Goal: Task Accomplishment & Management: Complete application form

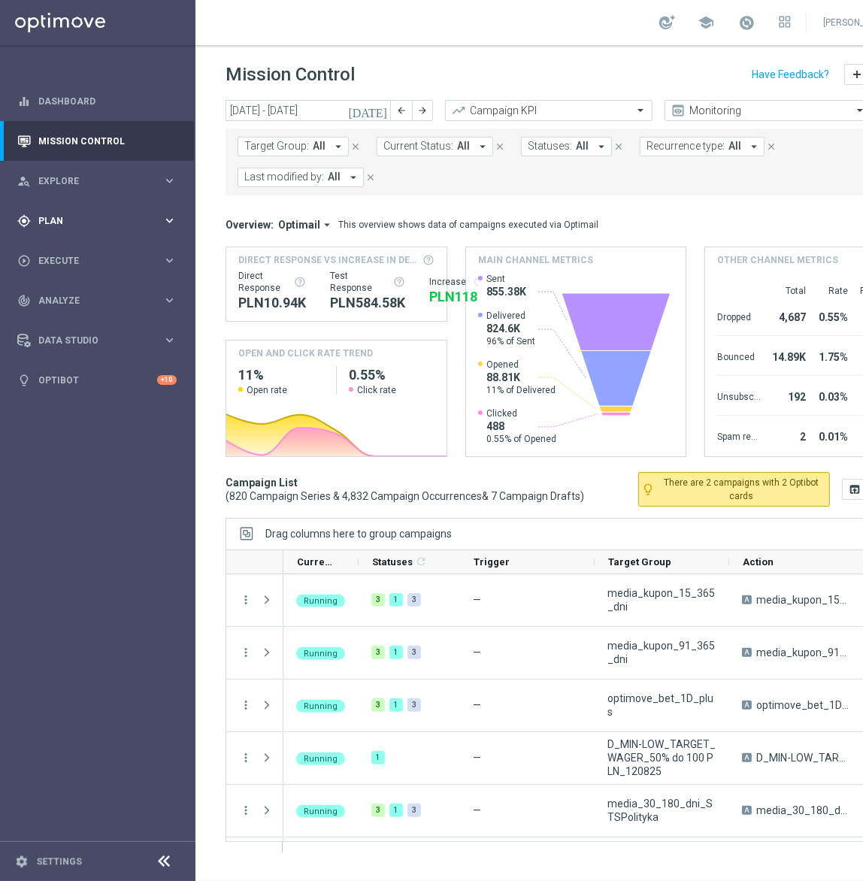
click at [115, 230] on div "gps_fixed Plan keyboard_arrow_right" at bounding box center [97, 221] width 194 height 40
click at [98, 290] on accordion "Templates keyboard_arrow_right Optimail" at bounding box center [116, 297] width 155 height 23
click at [108, 307] on accordion "Templates keyboard_arrow_right Optimail" at bounding box center [116, 297] width 155 height 23
click at [110, 301] on span "Templates" at bounding box center [94, 297] width 108 height 9
click at [66, 321] on link "Optimail" at bounding box center [102, 320] width 110 height 12
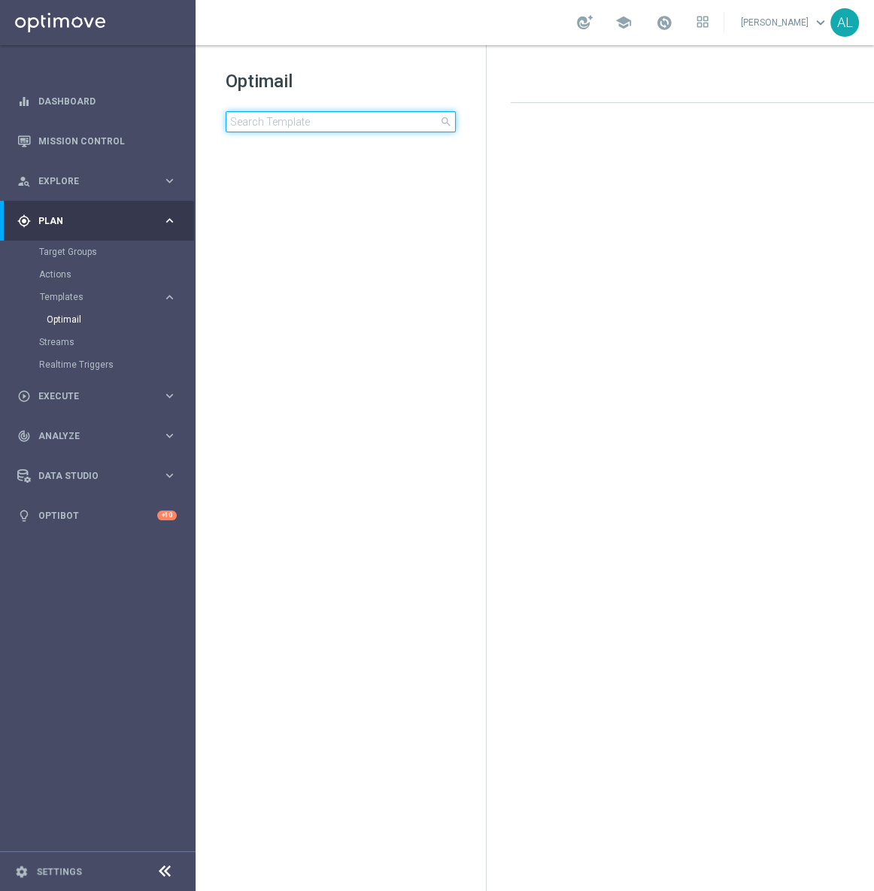
click at [326, 128] on input at bounding box center [341, 121] width 230 height 21
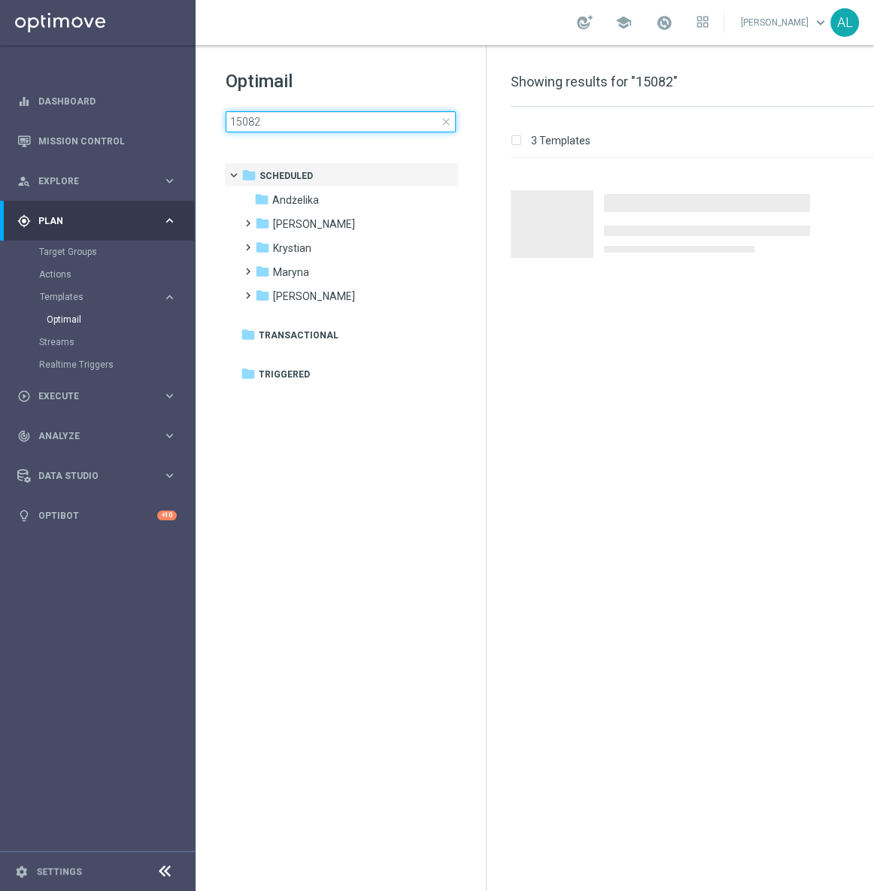
type input "150825"
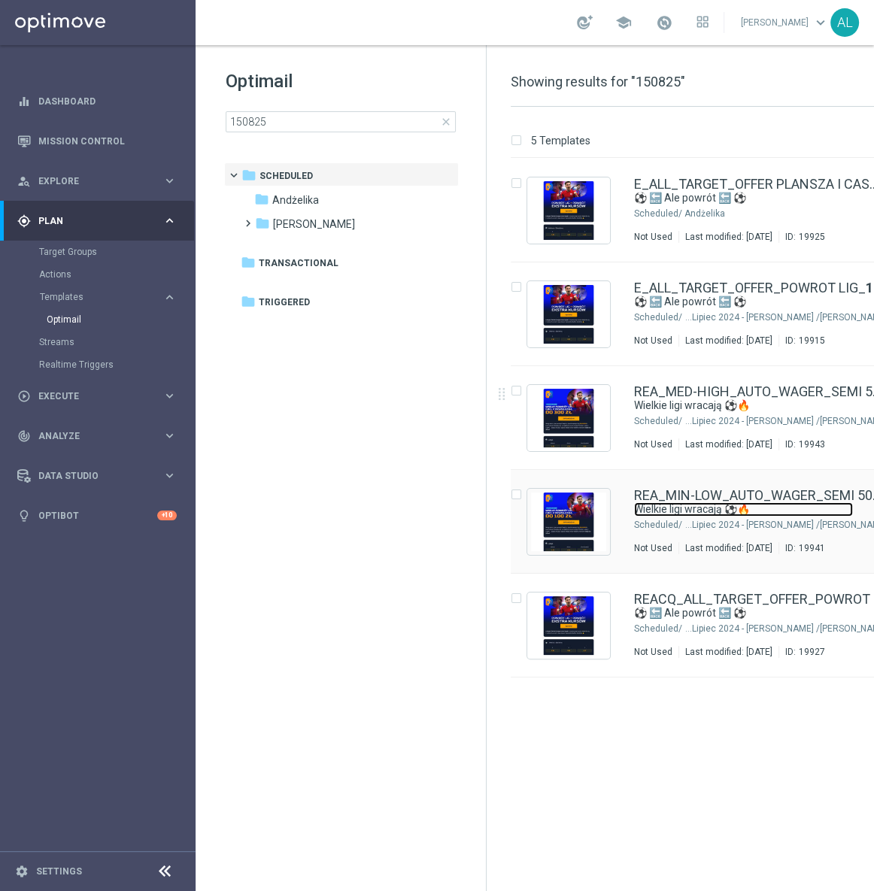
click at [688, 514] on link "Wielkie ligi wracają ⚽🔥" at bounding box center [743, 509] width 219 height 14
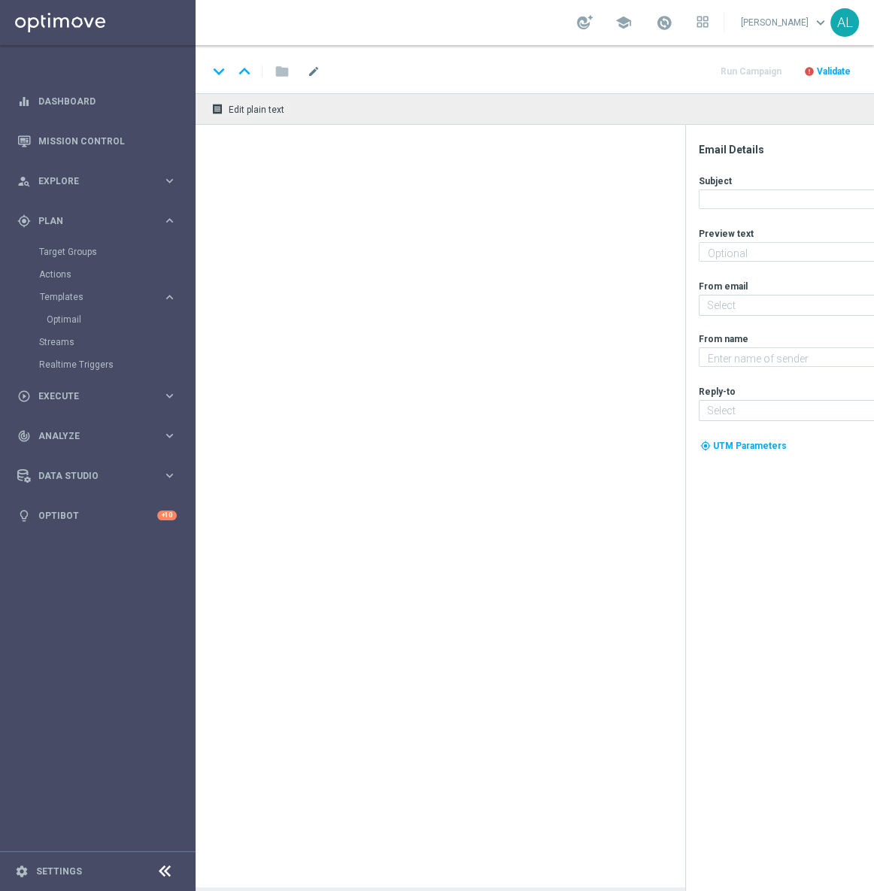
type textarea "Zgarnij pewną kasę do 100 zł!💸"
type input "oferta@sts.pl"
type textarea "STS"
type input "kontakt@sts.pl"
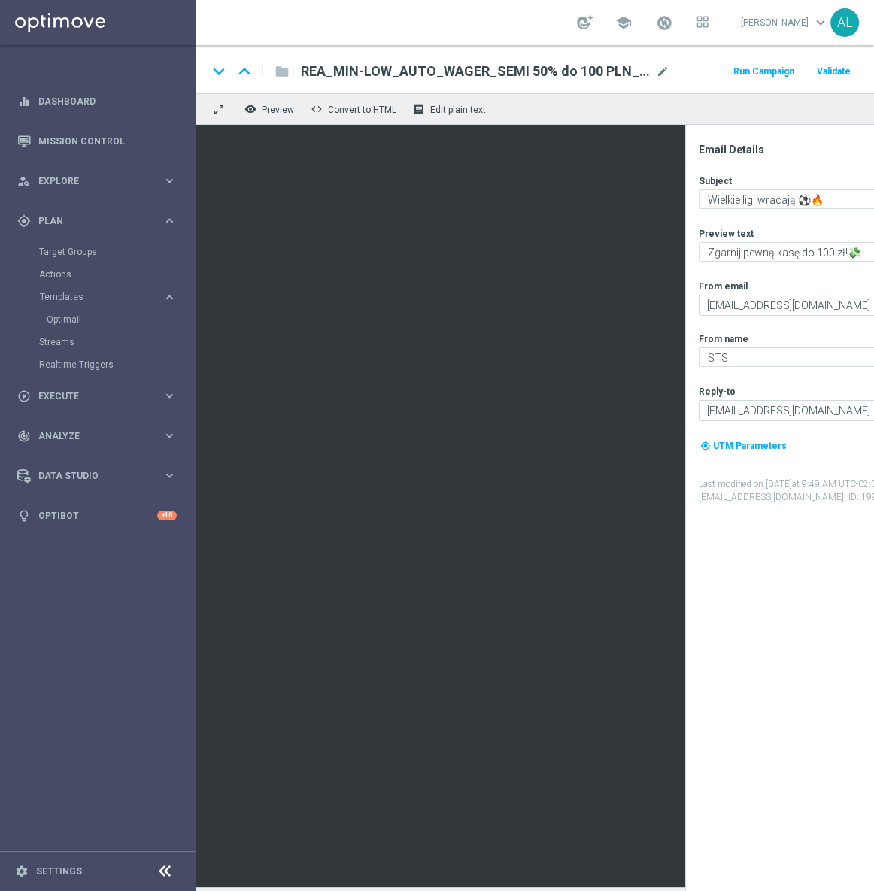
click at [582, 65] on span "REA_MIN-LOW_AUTO_WAGER_SEMI 50% do 100 PLN_150825" at bounding box center [475, 71] width 349 height 18
click at [0, 0] on input "REA_MIN-LOW_AUTO_WAGER_SEMI 50% do 100 PLN_150825" at bounding box center [0, 0] width 0 height 0
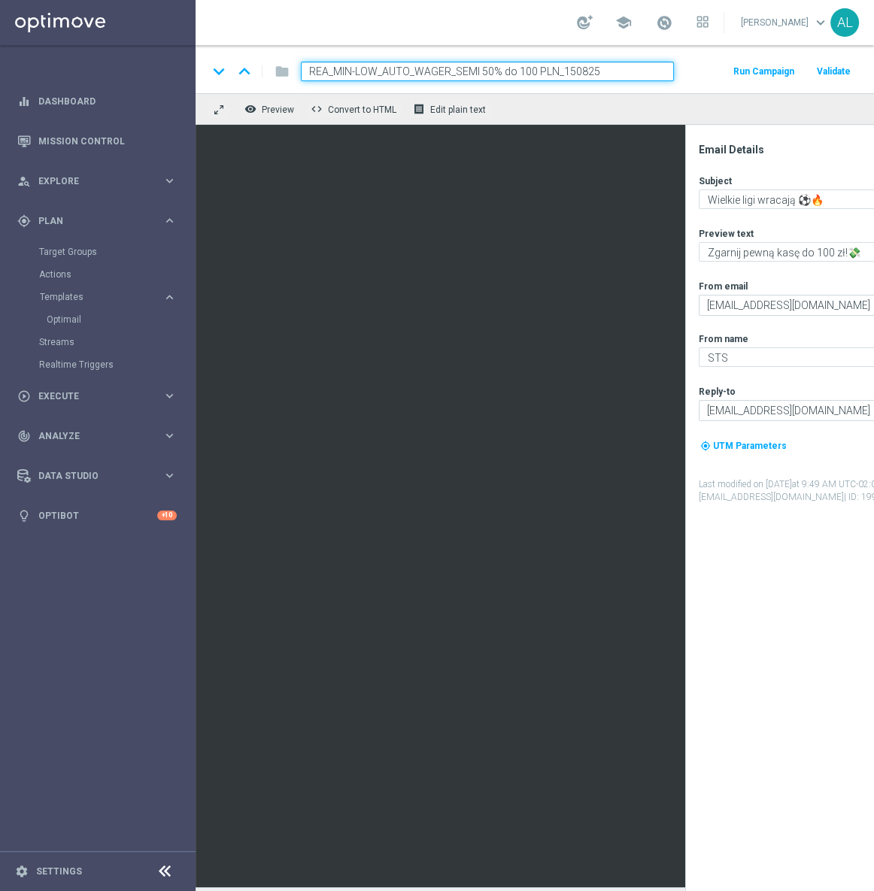
click at [582, 65] on input "REA_MIN-LOW_AUTO_WAGER_SEMI 50% do 100 PLN_150825" at bounding box center [487, 72] width 373 height 20
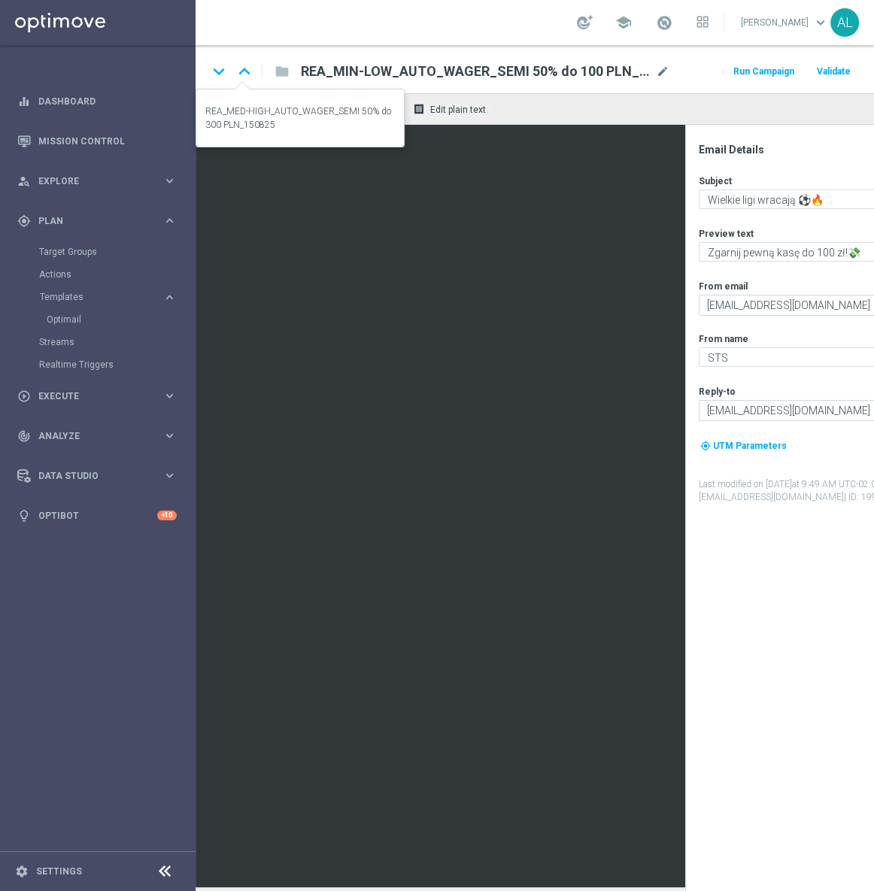
click at [240, 75] on icon "keyboard_arrow_up" at bounding box center [244, 71] width 23 height 23
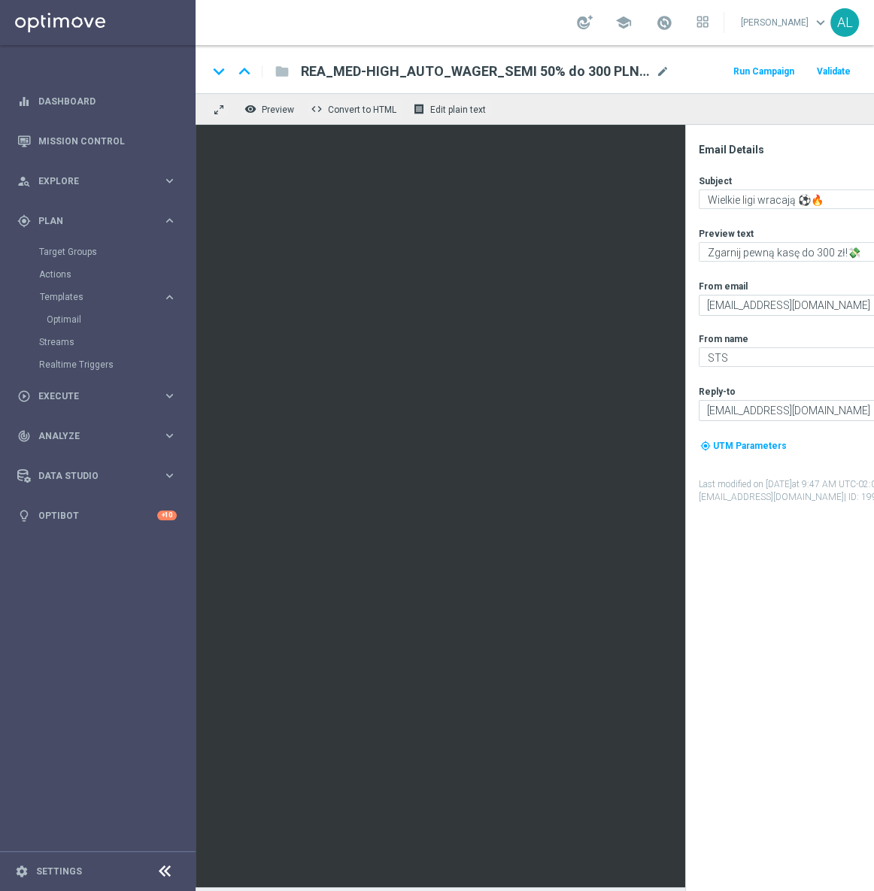
click at [409, 73] on span "REA_MED-HIGH_AUTO_WAGER_SEMI 50% do 300 PLN_150825" at bounding box center [475, 71] width 349 height 18
click at [0, 0] on input "REA_MED-HIGH_AUTO_WAGER_SEMI 50% do 300 PLN_150825" at bounding box center [0, 0] width 0 height 0
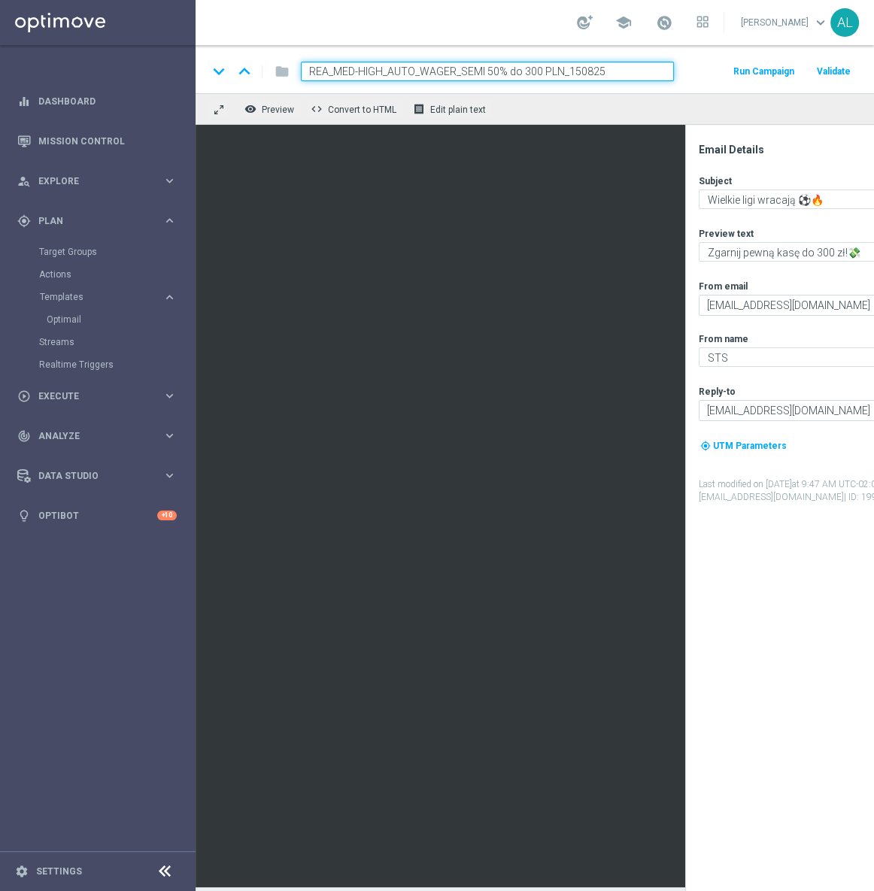
click at [409, 73] on input "REA_MED-HIGH_AUTO_WAGER_SEMI 50% do 300 PLN_150825" at bounding box center [487, 72] width 373 height 20
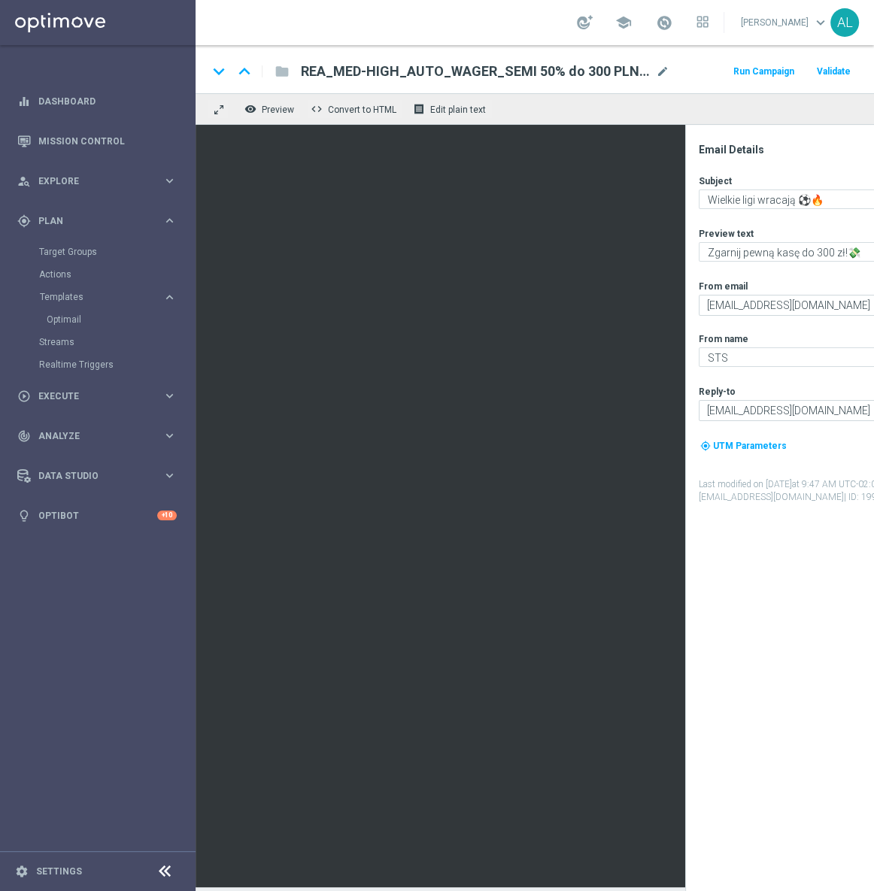
scroll to position [10, 0]
click at [119, 402] on div "play_circle_outline Execute" at bounding box center [89, 397] width 145 height 14
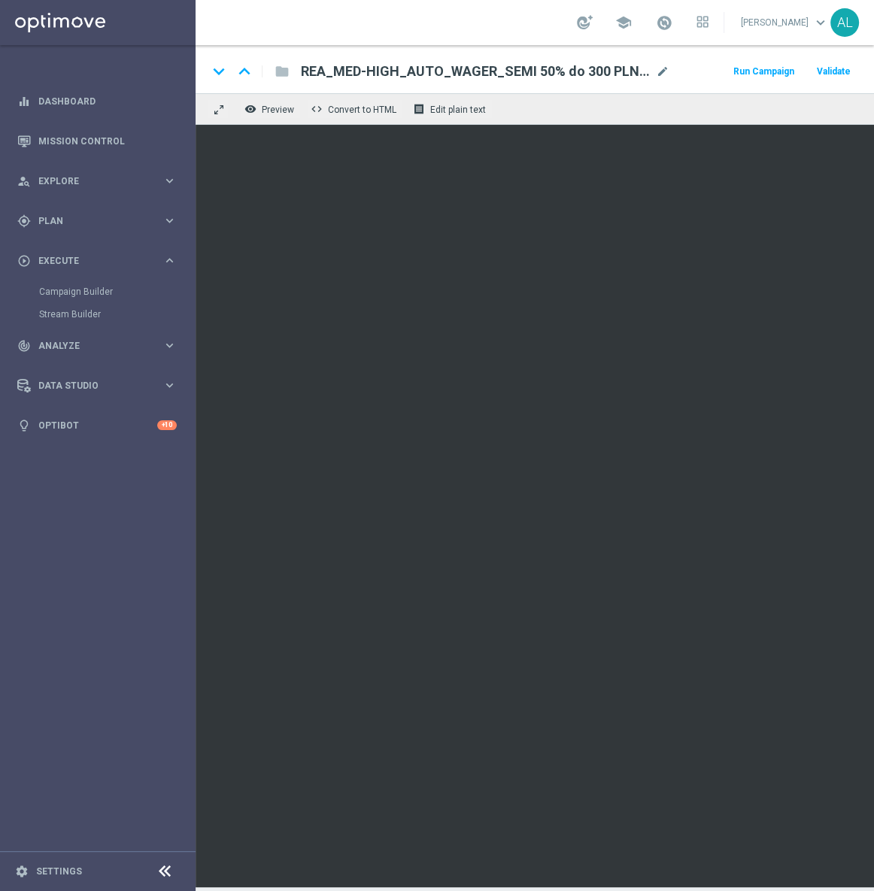
scroll to position [9, 181]
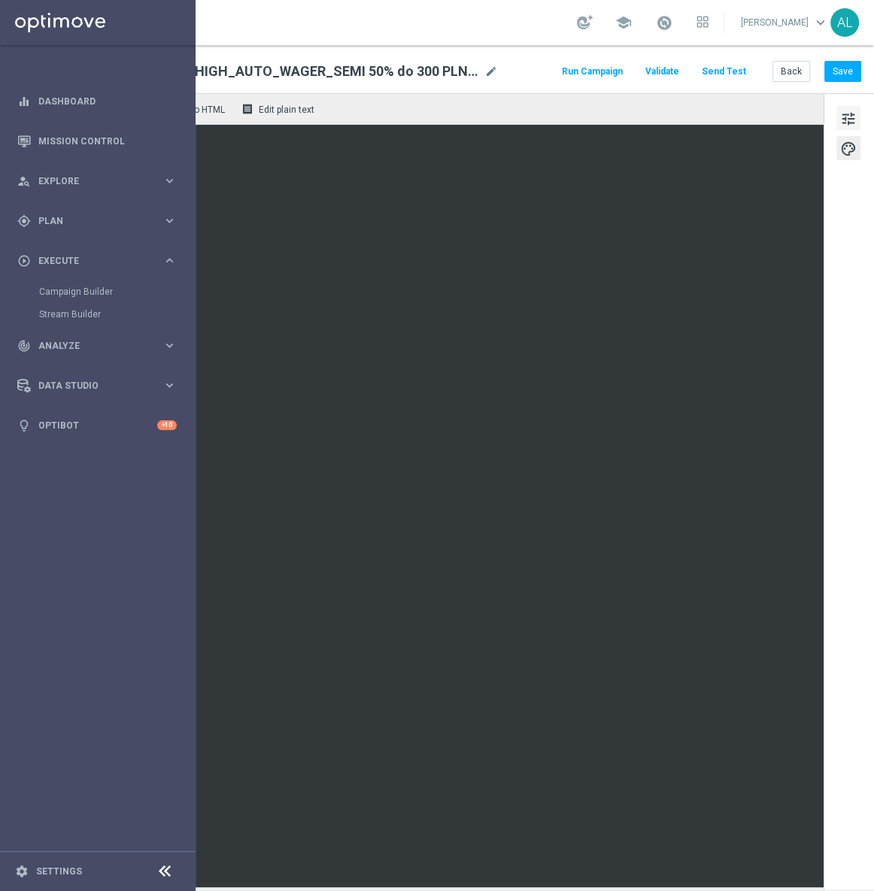
click at [840, 114] on span "tune" at bounding box center [848, 119] width 17 height 20
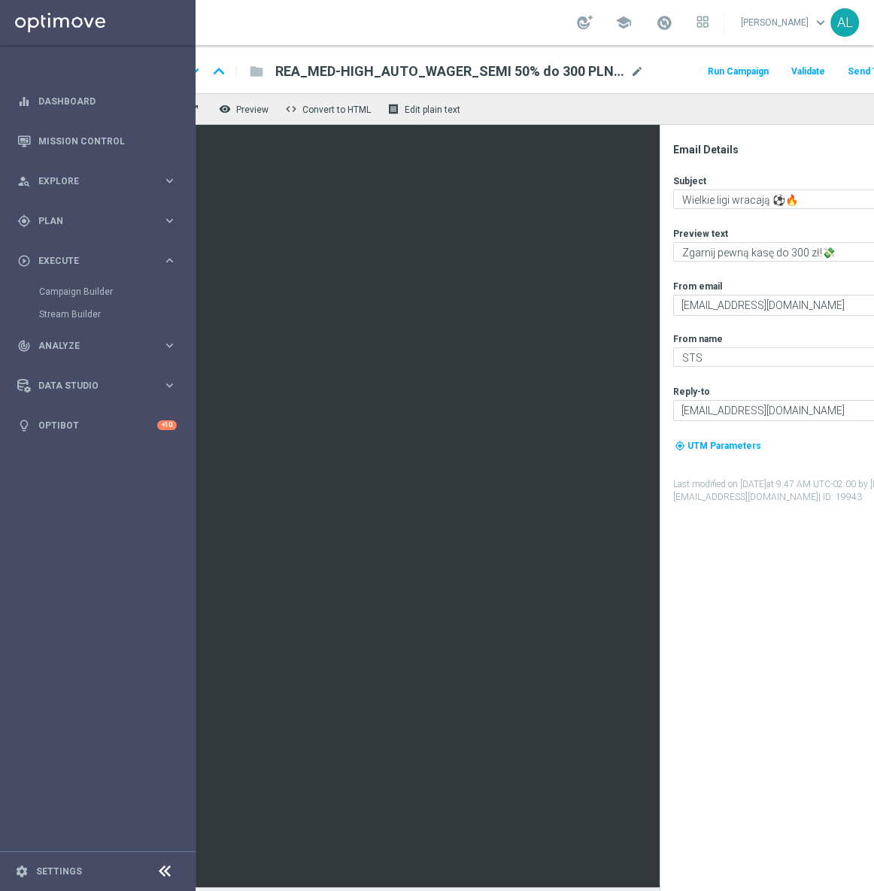
scroll to position [9, 0]
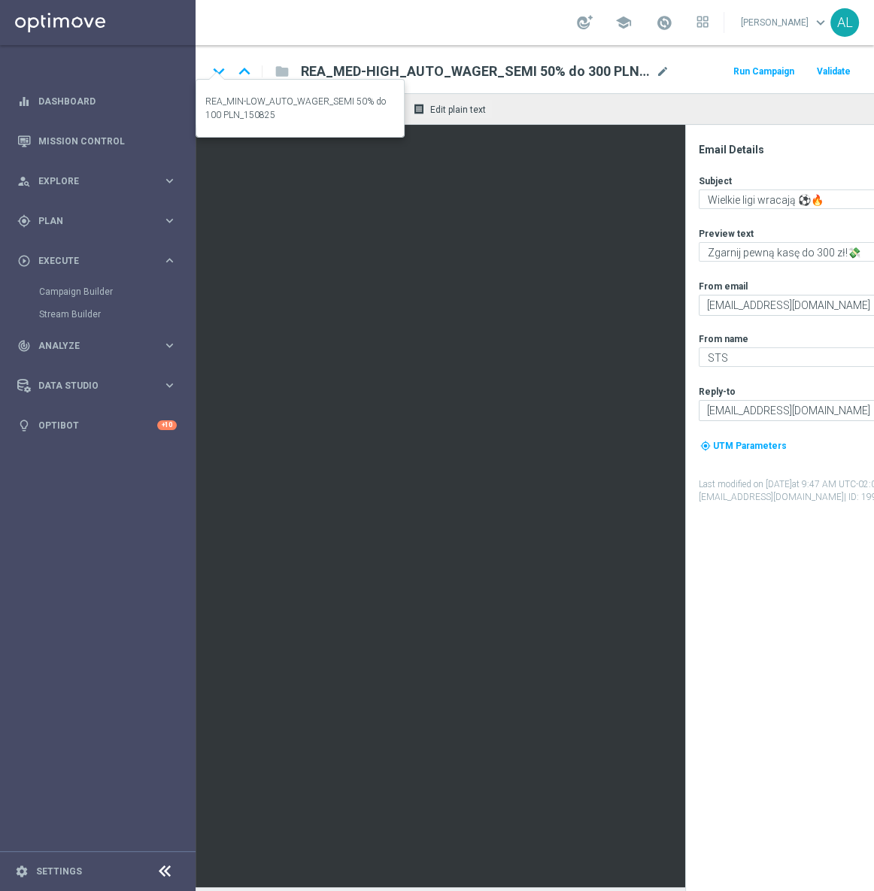
click at [225, 69] on icon "keyboard_arrow_down" at bounding box center [219, 71] width 23 height 23
click at [387, 62] on span "REA_MIN-LOW_AUTO_WAGER_SEMI 50% do 100 PLN_150825" at bounding box center [475, 71] width 349 height 18
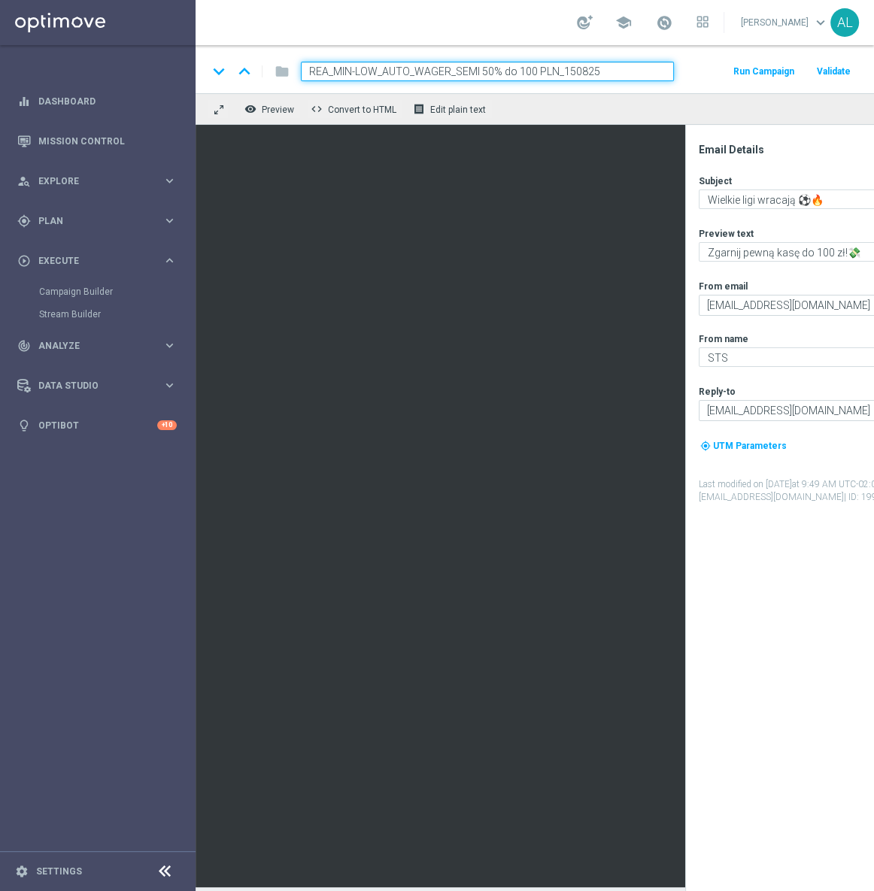
click at [387, 62] on input "REA_MIN-LOW_AUTO_WAGER_SEMI 50% do 100 PLN_150825" at bounding box center [487, 72] width 373 height 20
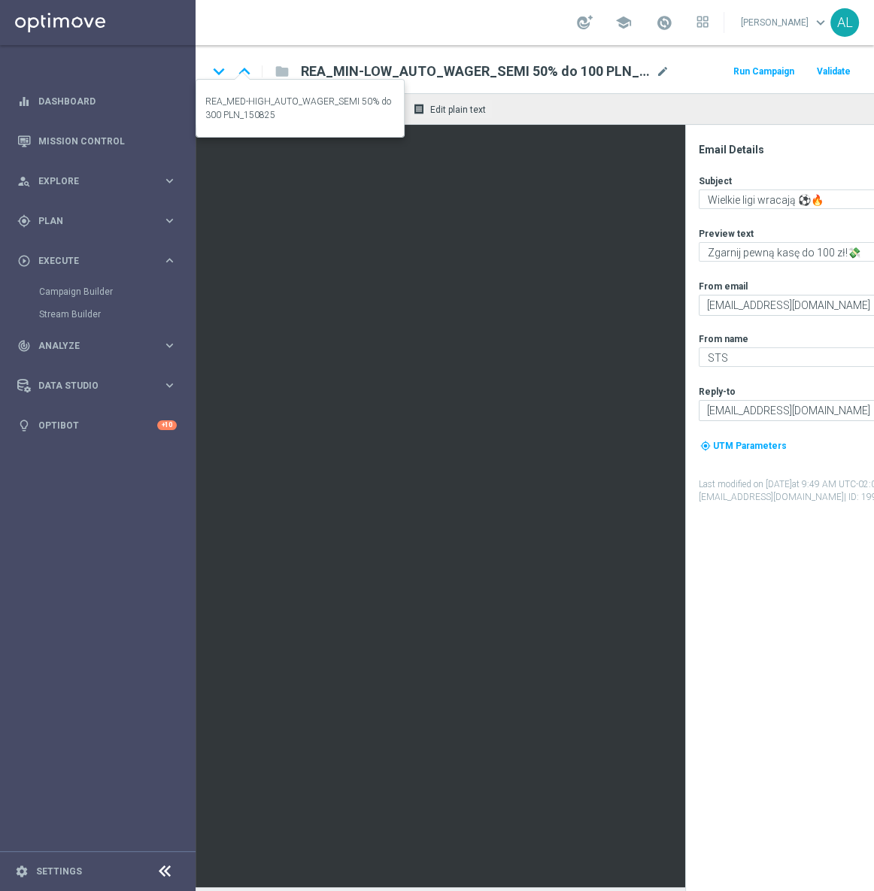
click at [248, 62] on icon "keyboard_arrow_up" at bounding box center [244, 71] width 23 height 23
type textarea "Zgarnij pewną kasę do 300 zł!💸"
click at [478, 65] on span "REA_MED-HIGH_AUTO_WAGER_SEMI 50% do 300 PLN_150825" at bounding box center [475, 71] width 349 height 18
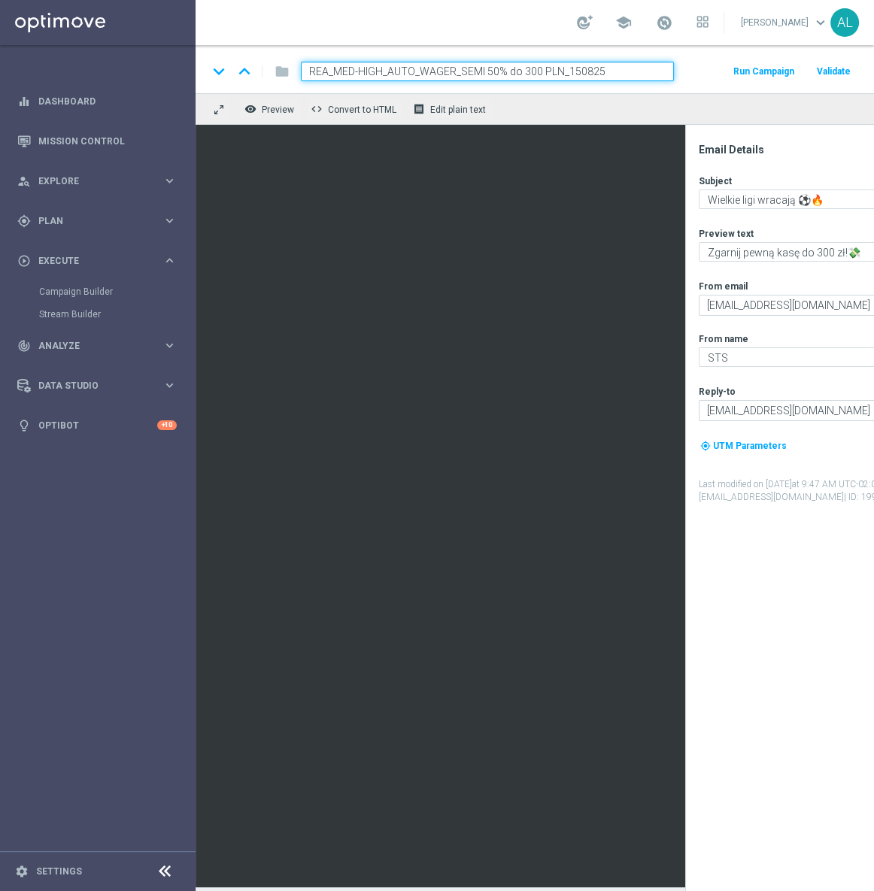
click at [478, 65] on input "REA_MED-HIGH_AUTO_WAGER_SEMI 50% do 300 PLN_150825" at bounding box center [487, 72] width 373 height 20
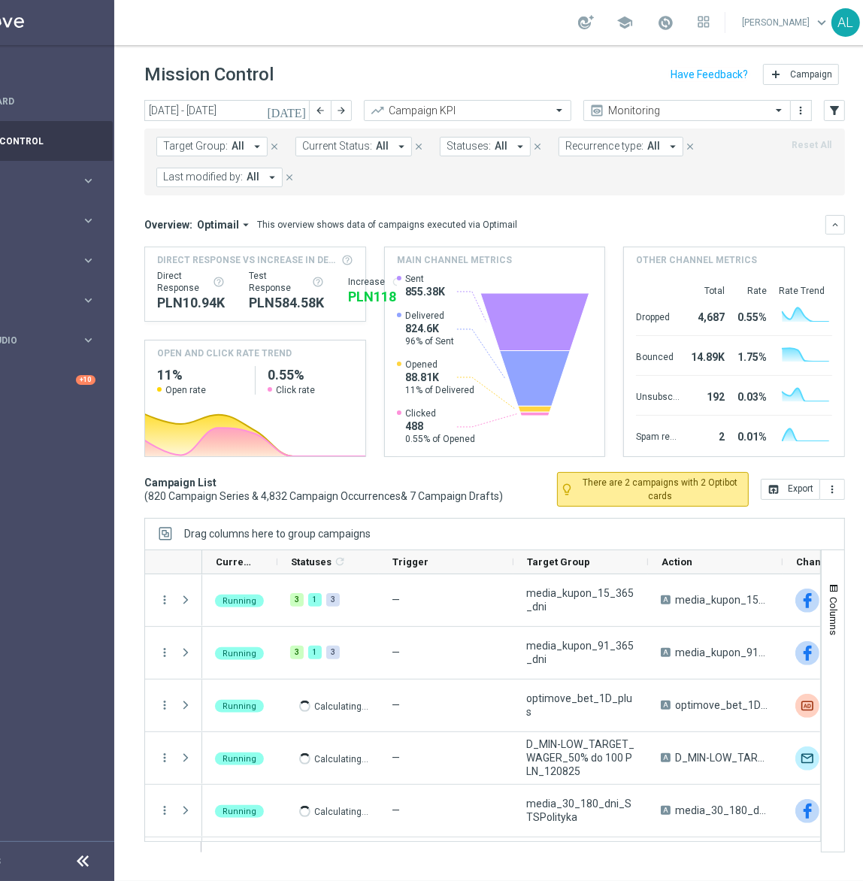
scroll to position [0, 93]
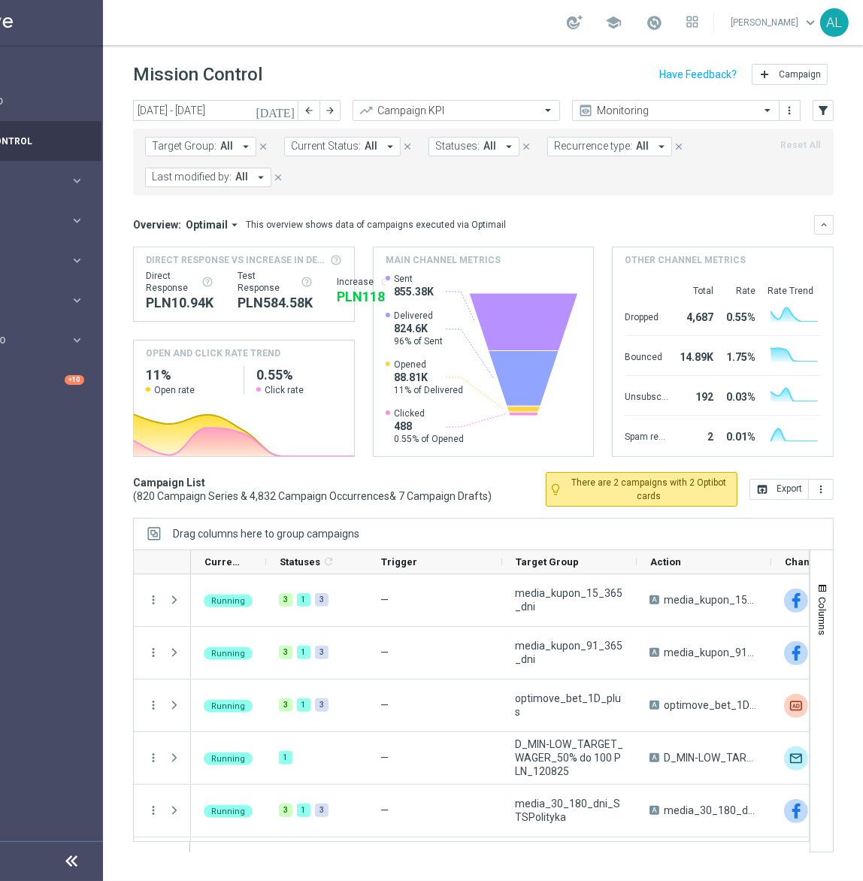
click at [197, 106] on div "Mission Control add Campaign today 11 Aug 2025 - 17 Aug 2025 arrow_back arrow_f…" at bounding box center [483, 463] width 761 height 836
click at [193, 120] on input "[DATE] - [DATE]" at bounding box center [215, 110] width 165 height 21
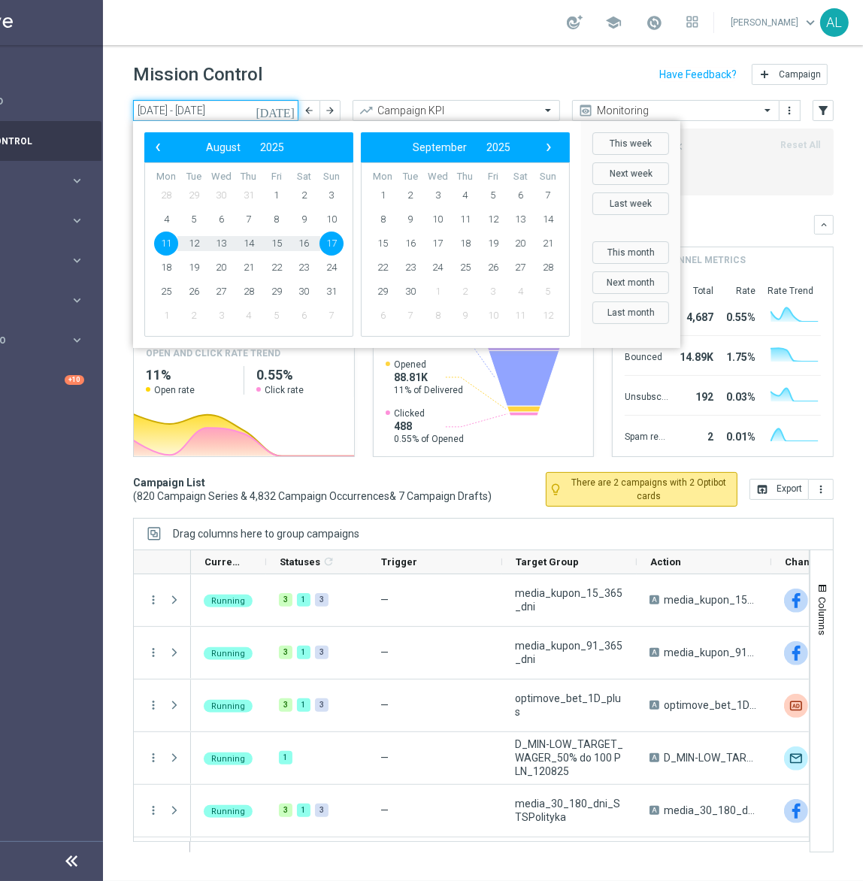
click at [193, 114] on input "[DATE] - [DATE]" at bounding box center [215, 110] width 165 height 21
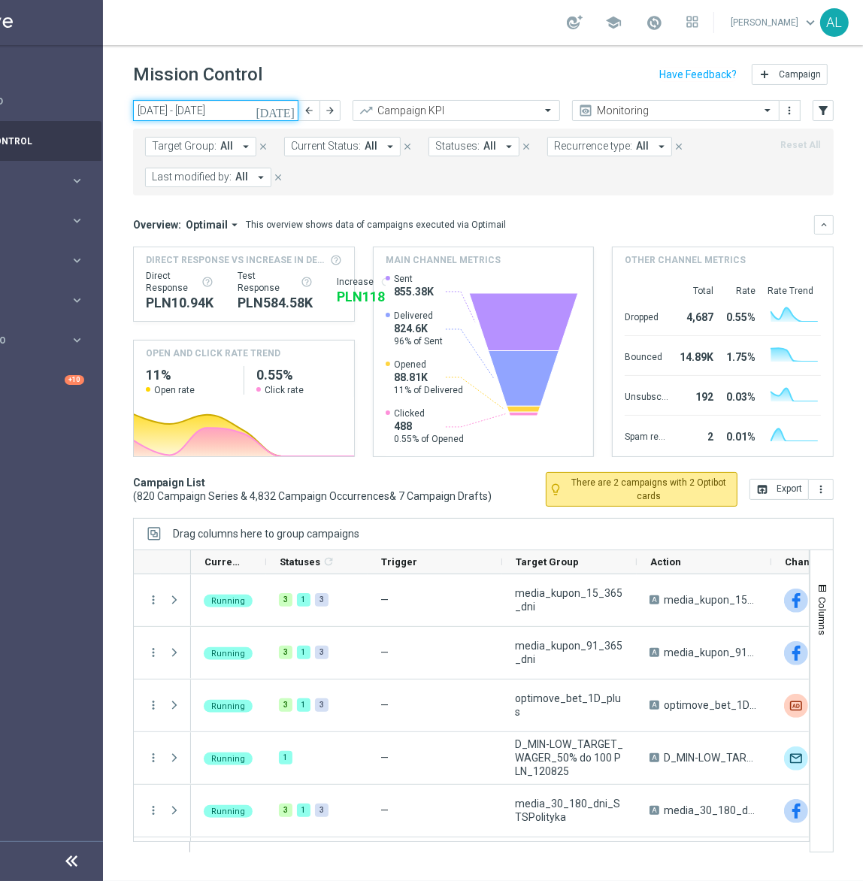
click at [193, 114] on input "[DATE] - [DATE]" at bounding box center [215, 110] width 165 height 21
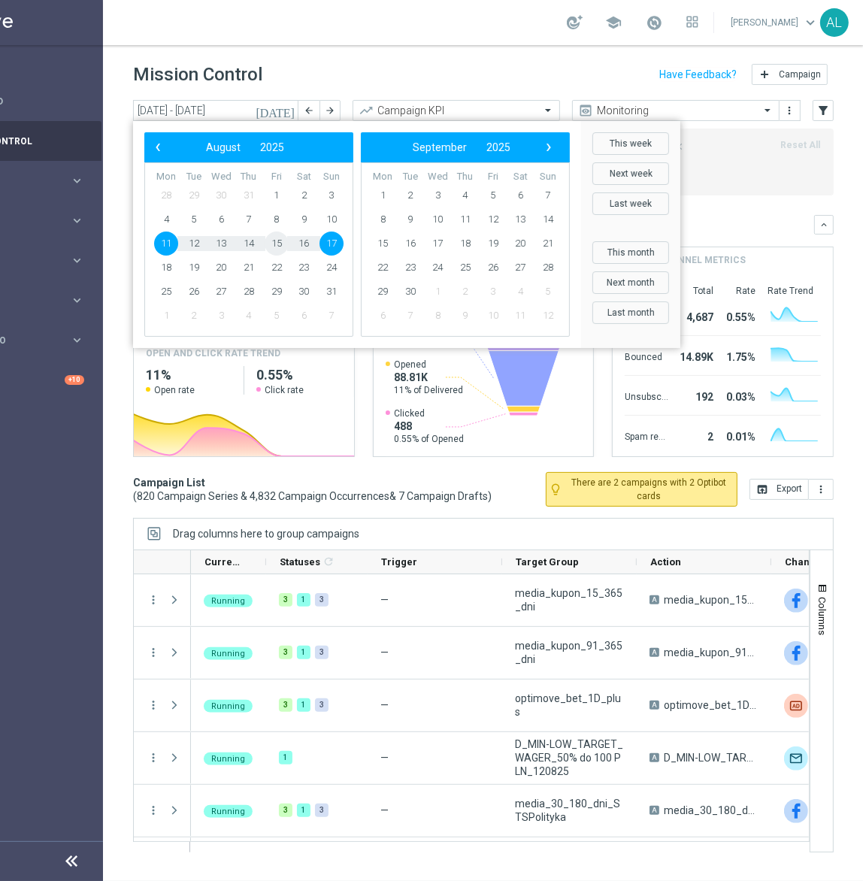
click at [274, 241] on span "15" at bounding box center [277, 244] width 24 height 24
type input "15 Aug 2025 - 15 Aug 2025"
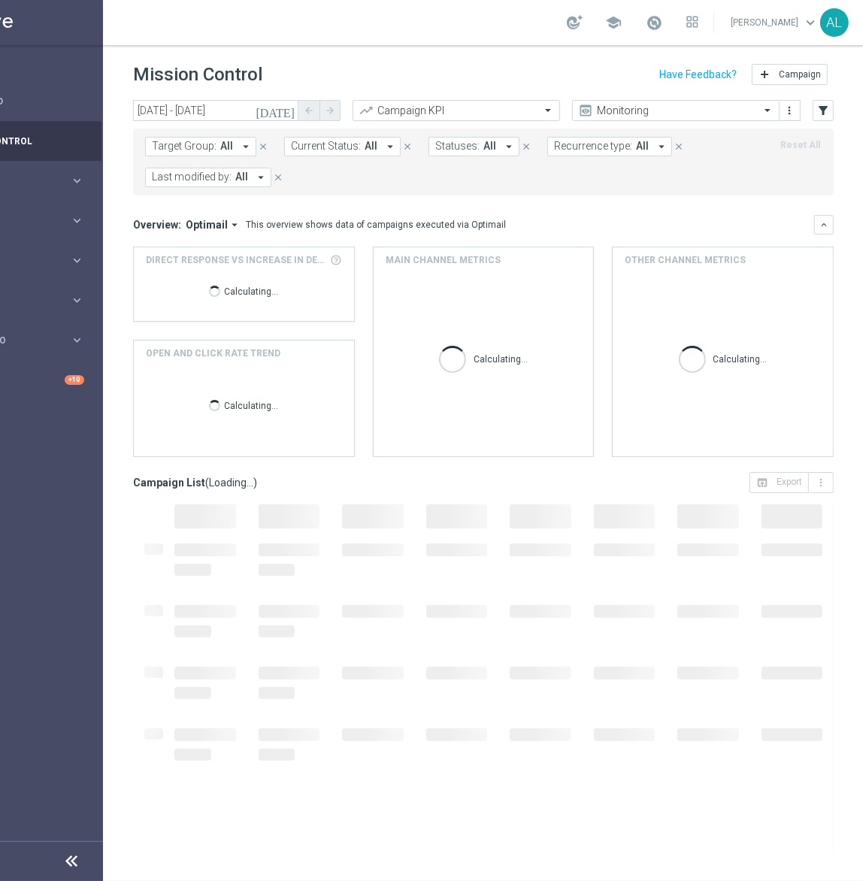
click at [195, 151] on span "Target Group:" at bounding box center [184, 146] width 65 height 13
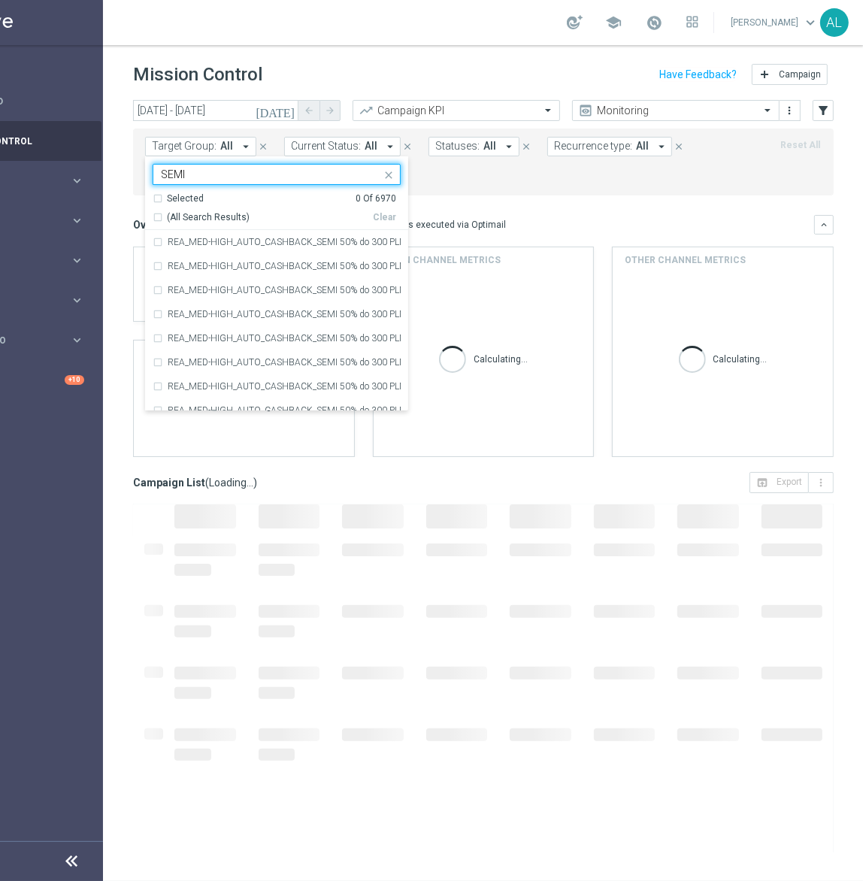
click at [155, 221] on div "(All Search Results)" at bounding box center [263, 217] width 220 height 13
type input "SEMI"
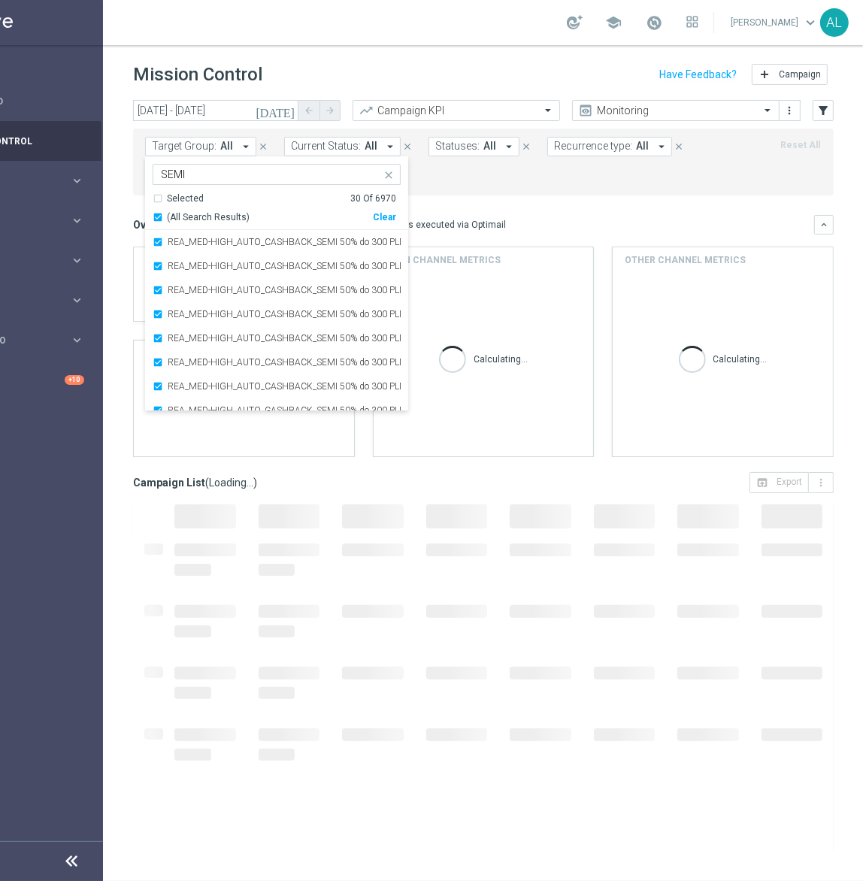
click at [529, 221] on div "Overview: Optimail arrow_drop_down This overview shows data of campaigns execut…" at bounding box center [473, 225] width 681 height 14
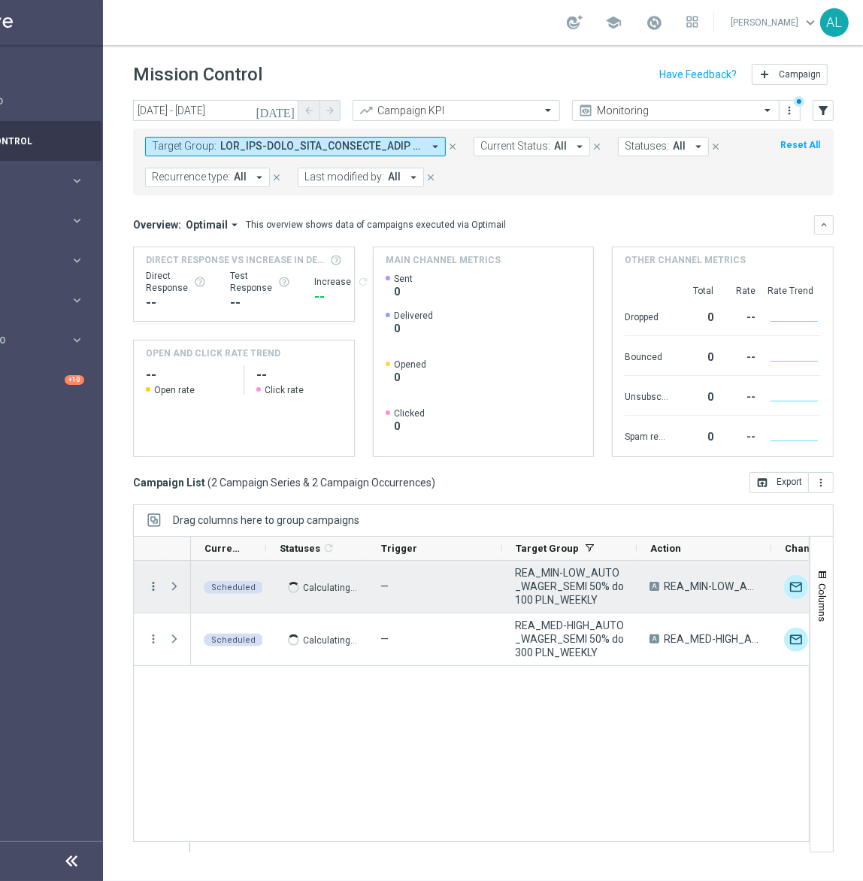
click at [155, 587] on icon "more_vert" at bounding box center [154, 587] width 14 height 14
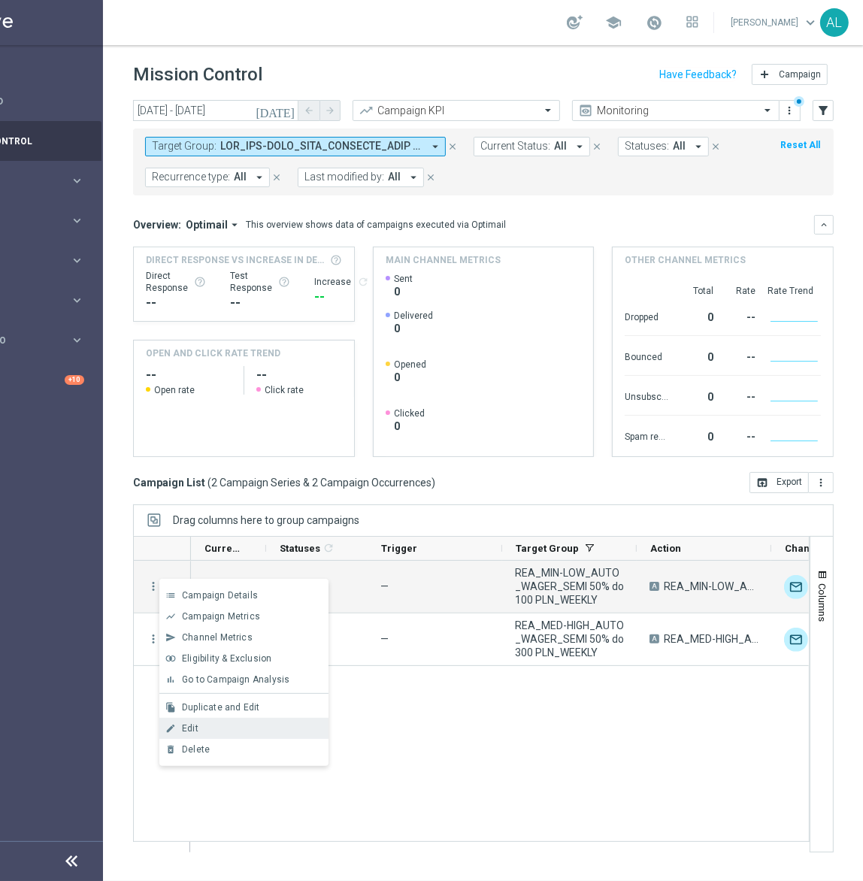
click at [196, 726] on span "Edit" at bounding box center [190, 728] width 17 height 11
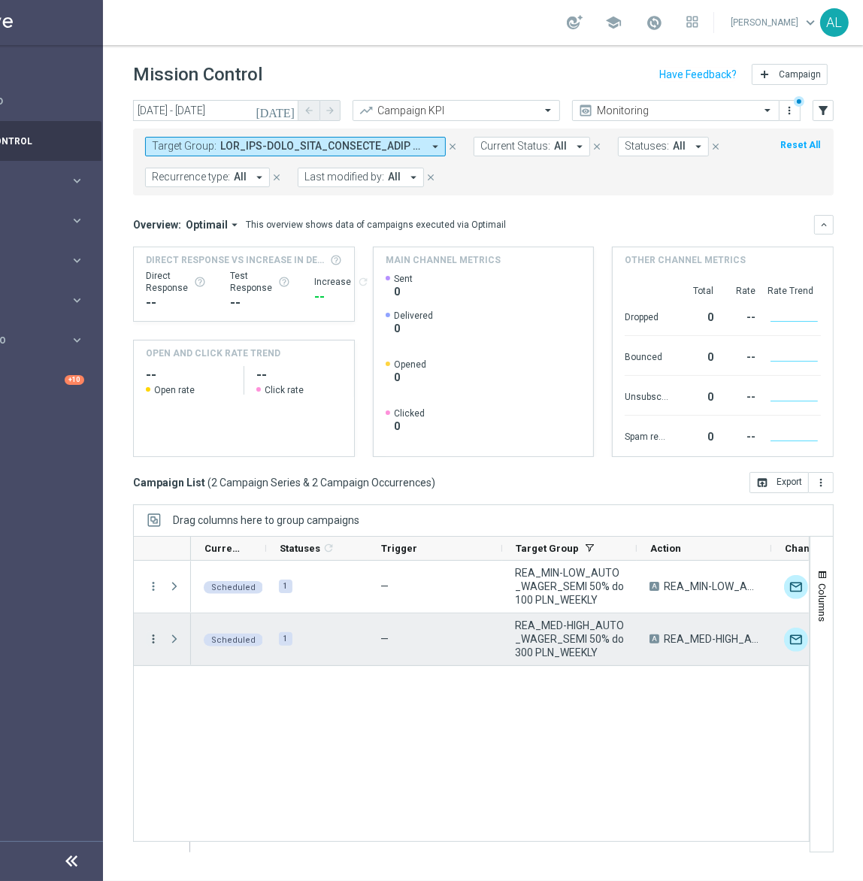
click at [150, 638] on icon "more_vert" at bounding box center [154, 639] width 14 height 14
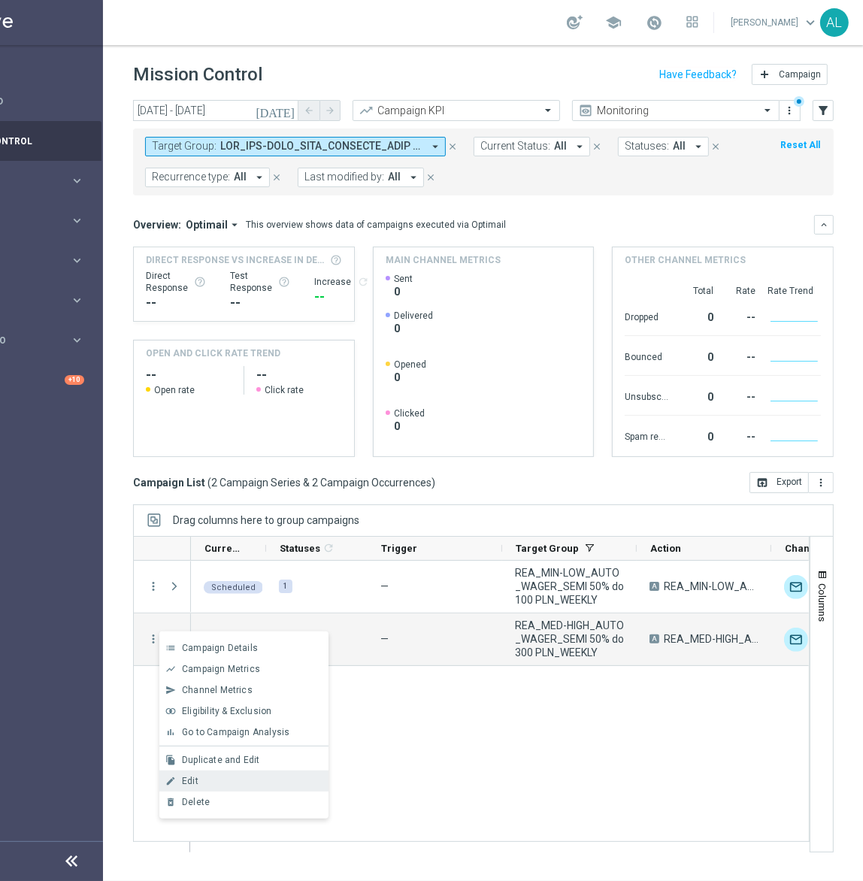
click at [226, 776] on div "Edit" at bounding box center [252, 781] width 140 height 11
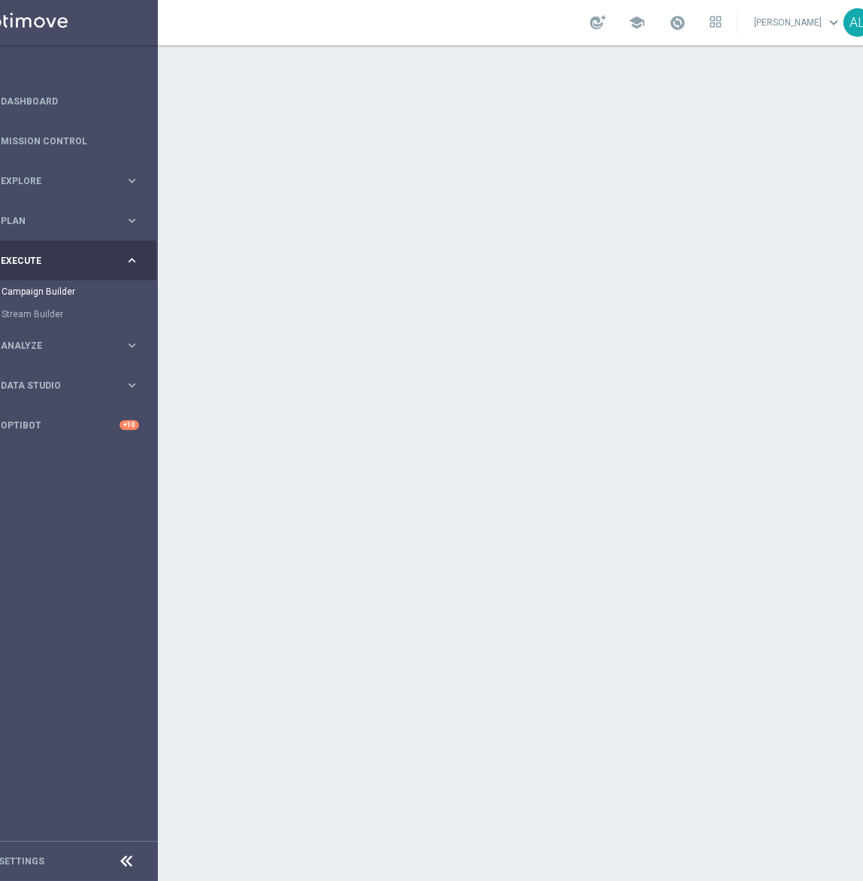
scroll to position [0, 68]
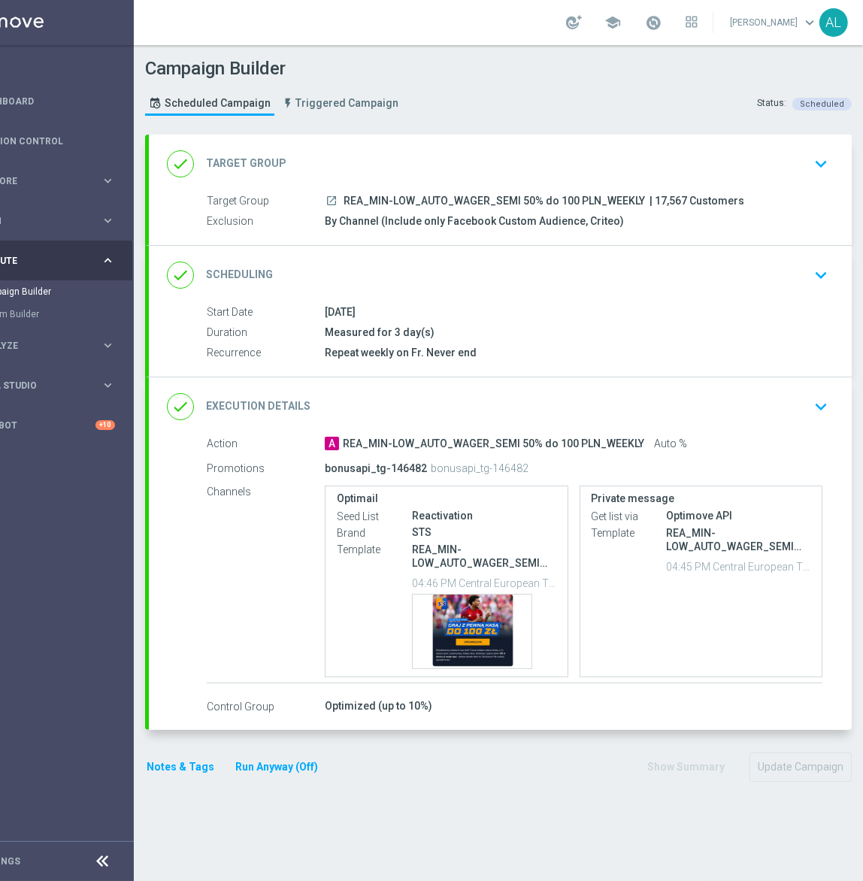
click at [686, 393] on div "done Execution Details keyboard_arrow_down" at bounding box center [500, 407] width 667 height 29
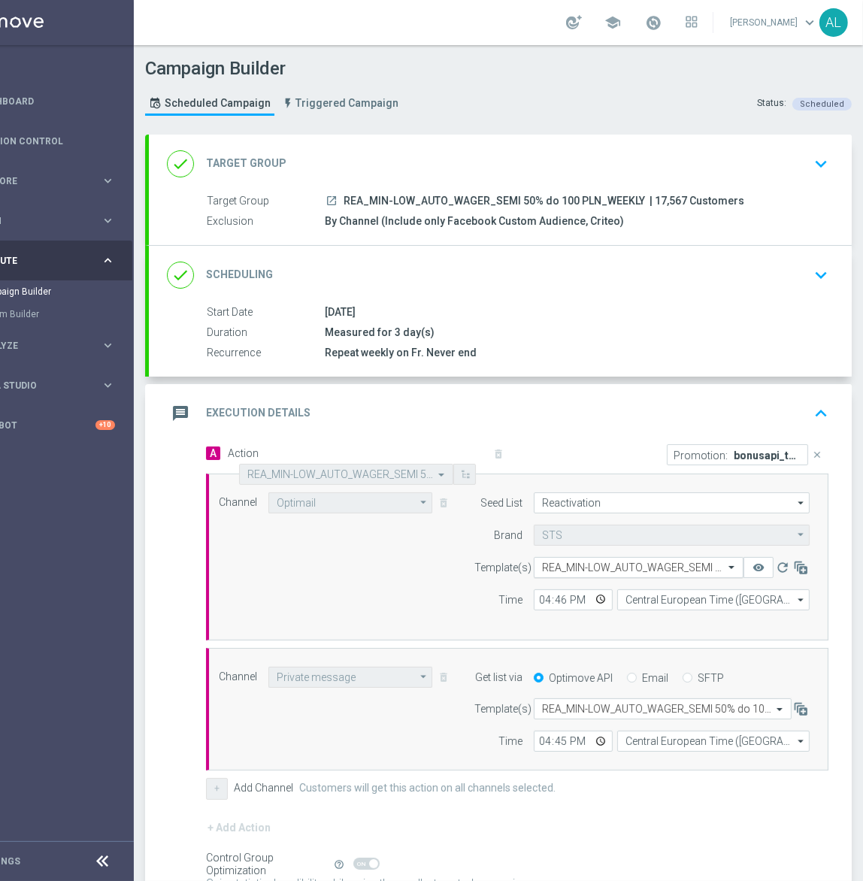
click at [568, 564] on input "text" at bounding box center [623, 568] width 163 height 13
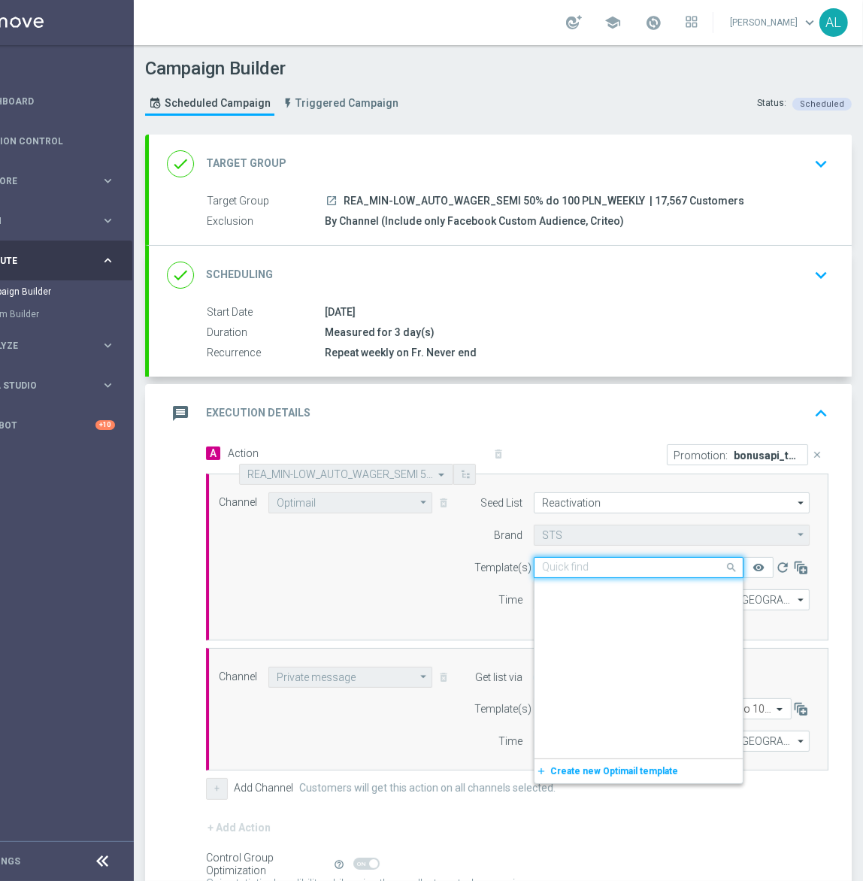
scroll to position [171217, 0]
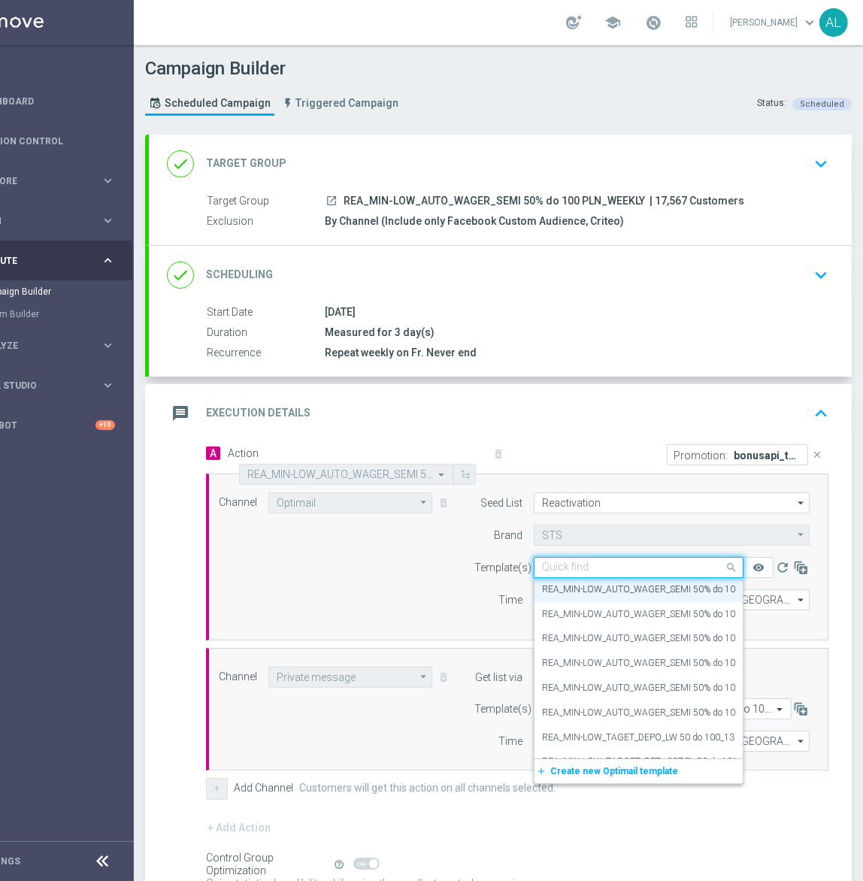
paste input "REA_MIN-LOW_AUTO_WAGER_SEMI 50% do 100 PLN_150825"
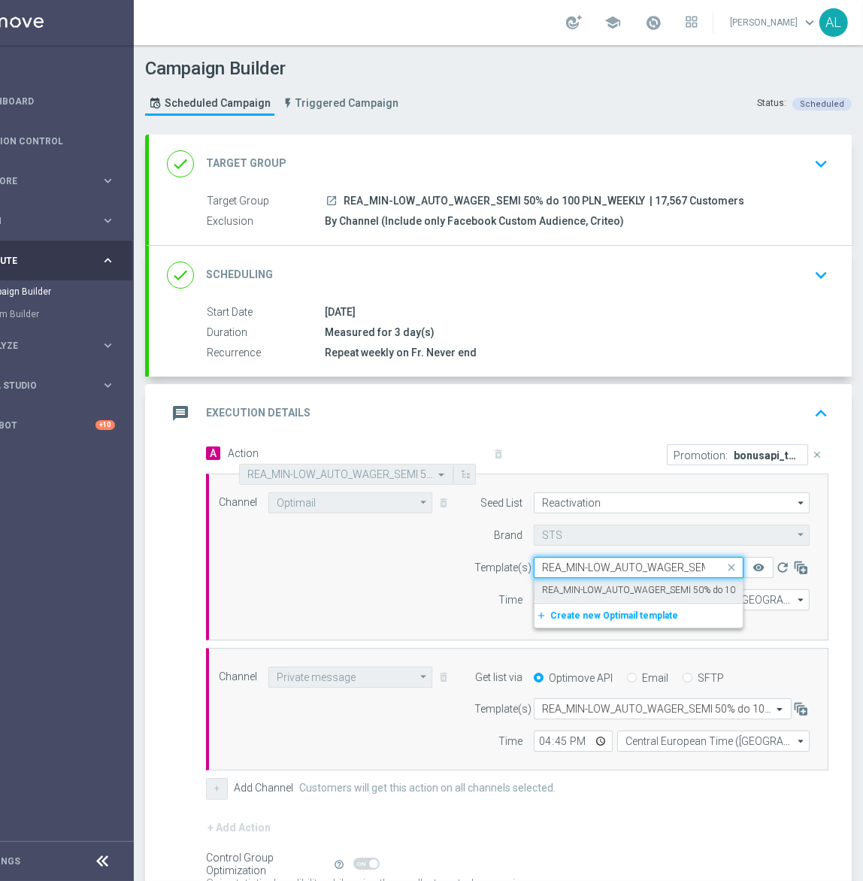
scroll to position [0, 0]
click at [606, 590] on label "REA_MIN-LOW_AUTO_WAGER_SEMI 50% do 100 PLN_150825" at bounding box center [668, 590] width 253 height 13
type input "REA_MIN-LOW_AUTO_WAGER_SEMI 50% do 100 PLN_150825"
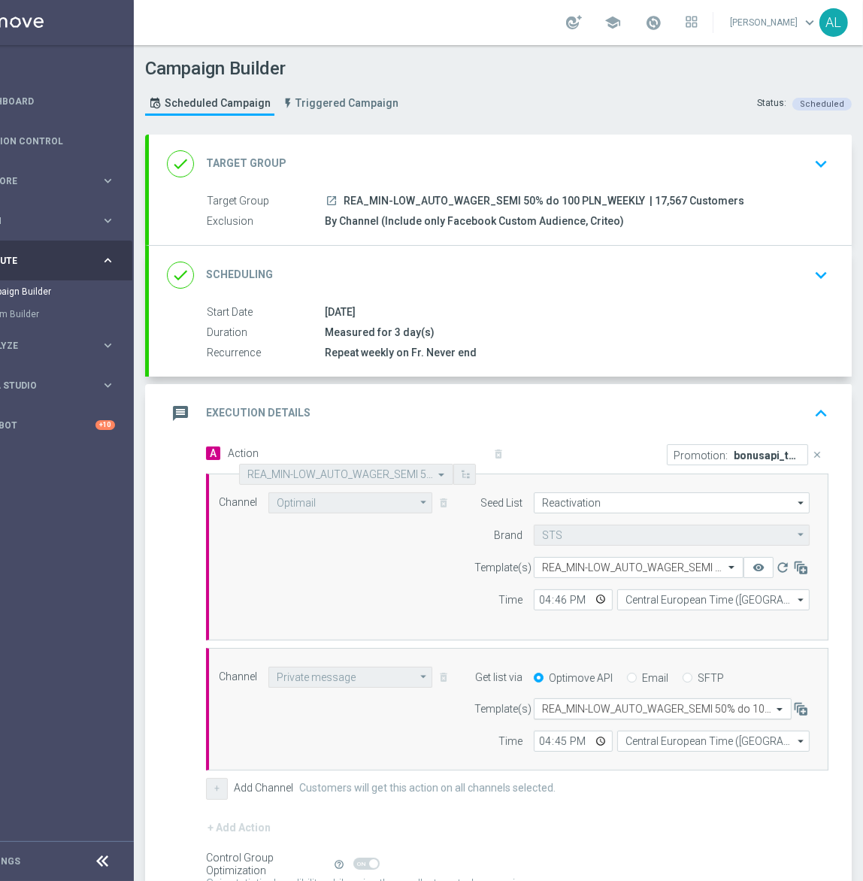
click at [572, 699] on div "Select template REA_MIN-LOW_AUTO_WAGER_SEMI 50% do 100 PLN_010825" at bounding box center [663, 709] width 258 height 21
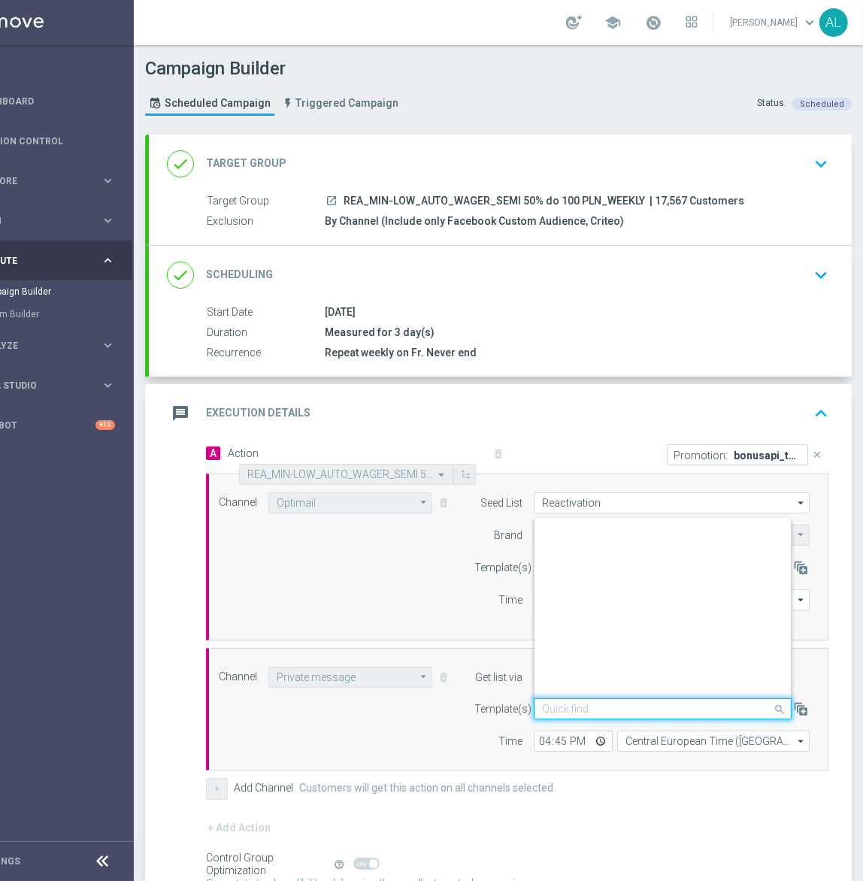
paste input "REA_MIN-LOW_AUTO_WAGER_SEMI 50% do 100 PLN_150825"
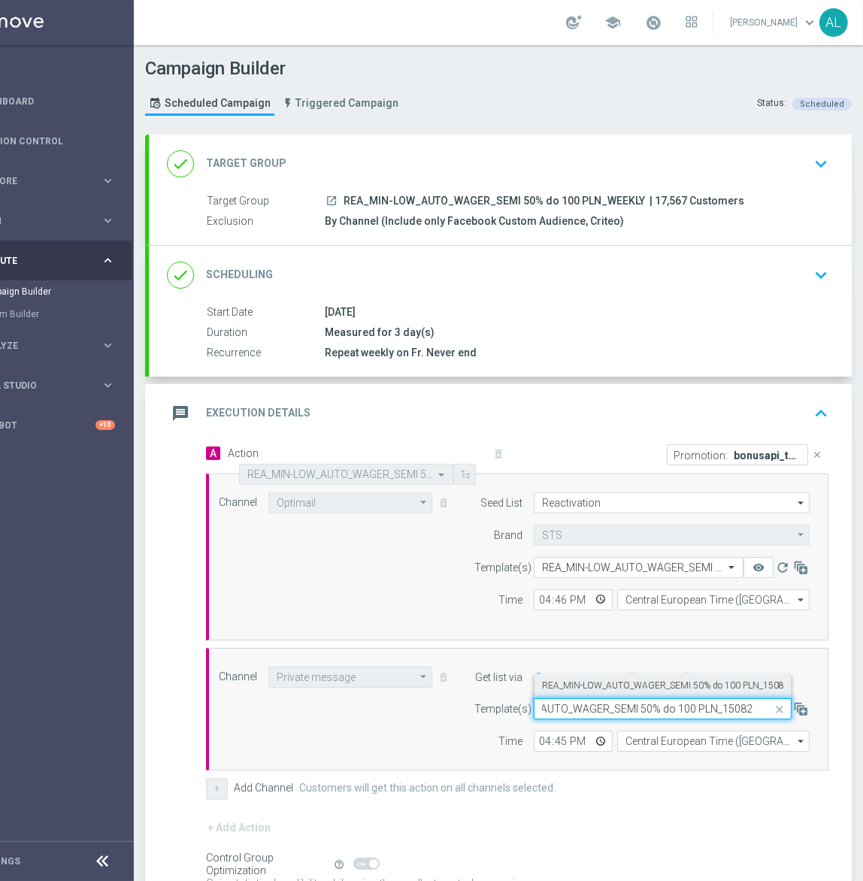
click at [585, 680] on label "REA_MIN-LOW_AUTO_WAGER_SEMI 50% do 100 PLN_150825" at bounding box center [668, 686] width 253 height 13
type input "REA_MIN-LOW_AUTO_WAGER_SEMI 50% do 100 PLN_150825"
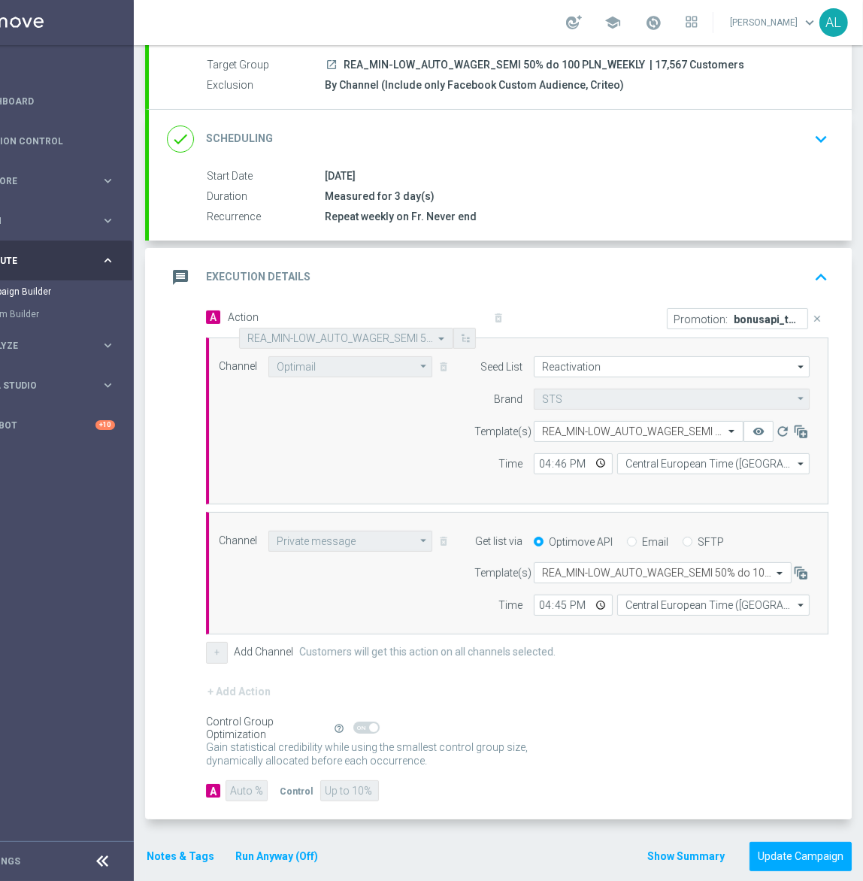
scroll to position [144, 0]
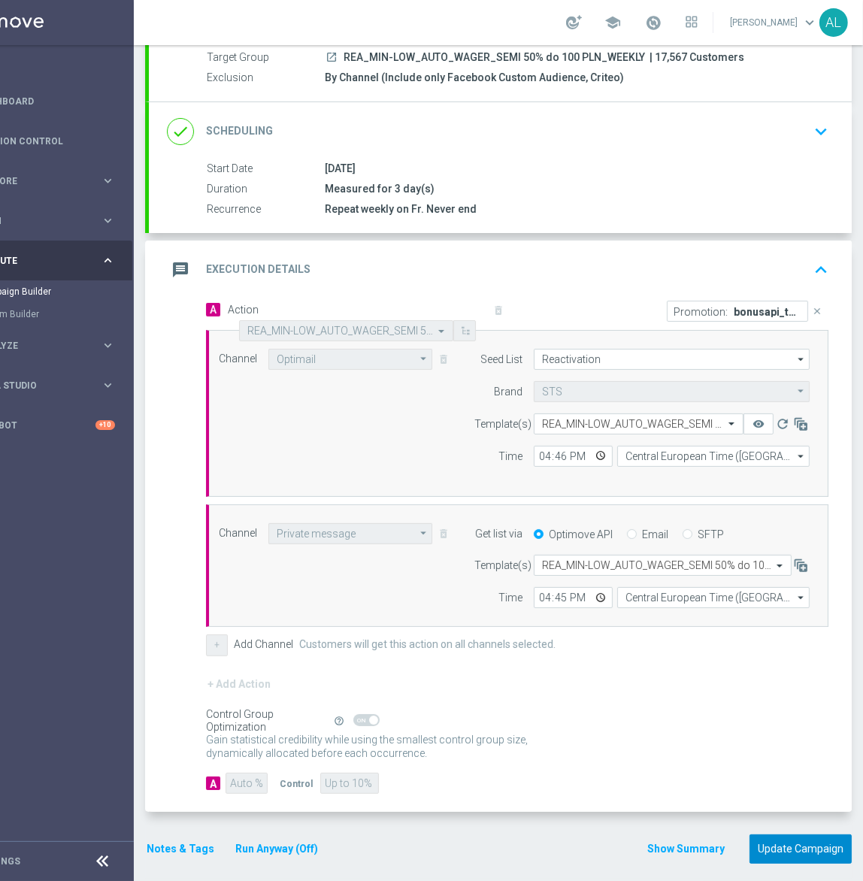
click at [811, 846] on button "Update Campaign" at bounding box center [801, 849] width 102 height 29
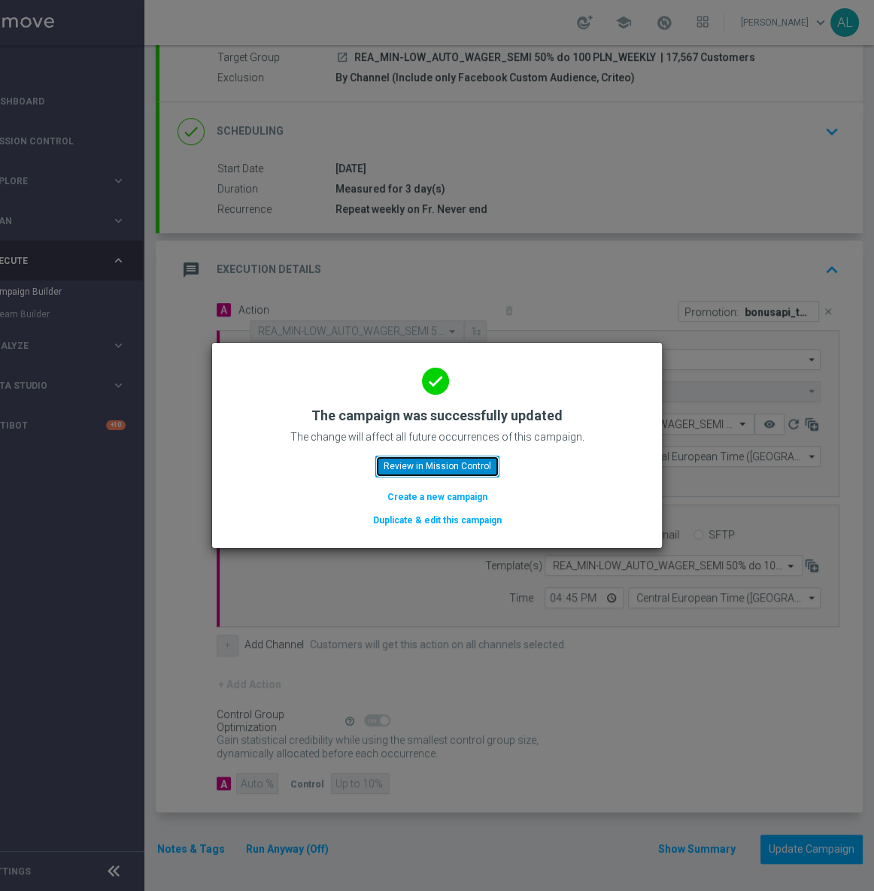
click at [399, 475] on button "Review in Mission Control" at bounding box center [437, 466] width 124 height 21
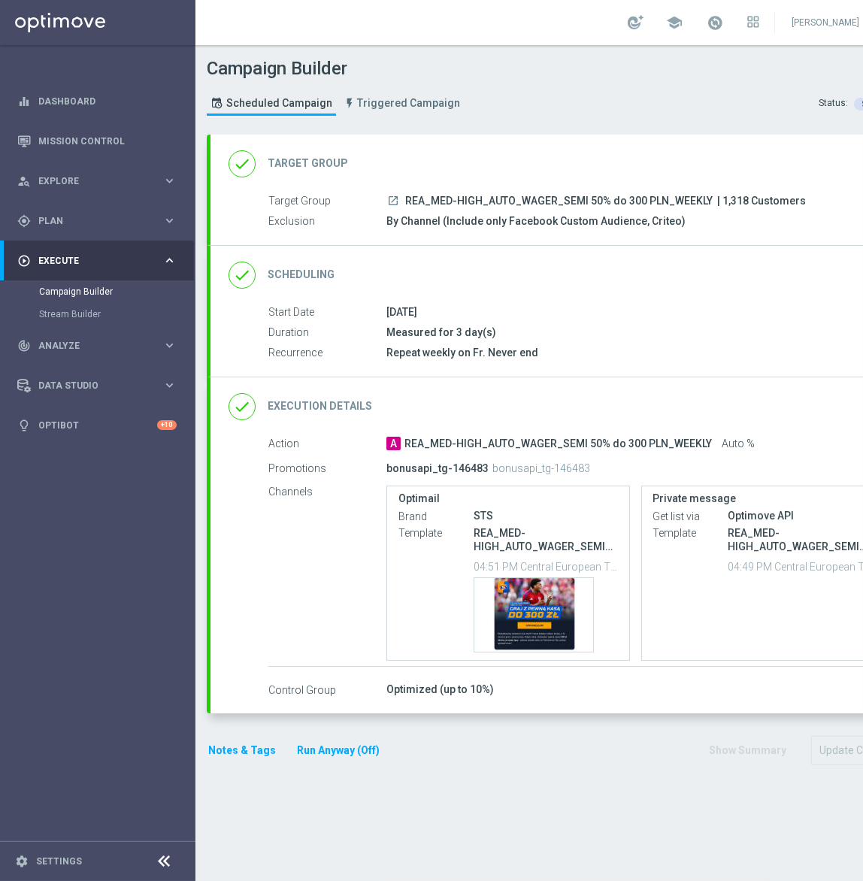
click at [551, 416] on div "done Execution Details keyboard_arrow_down" at bounding box center [562, 407] width 667 height 29
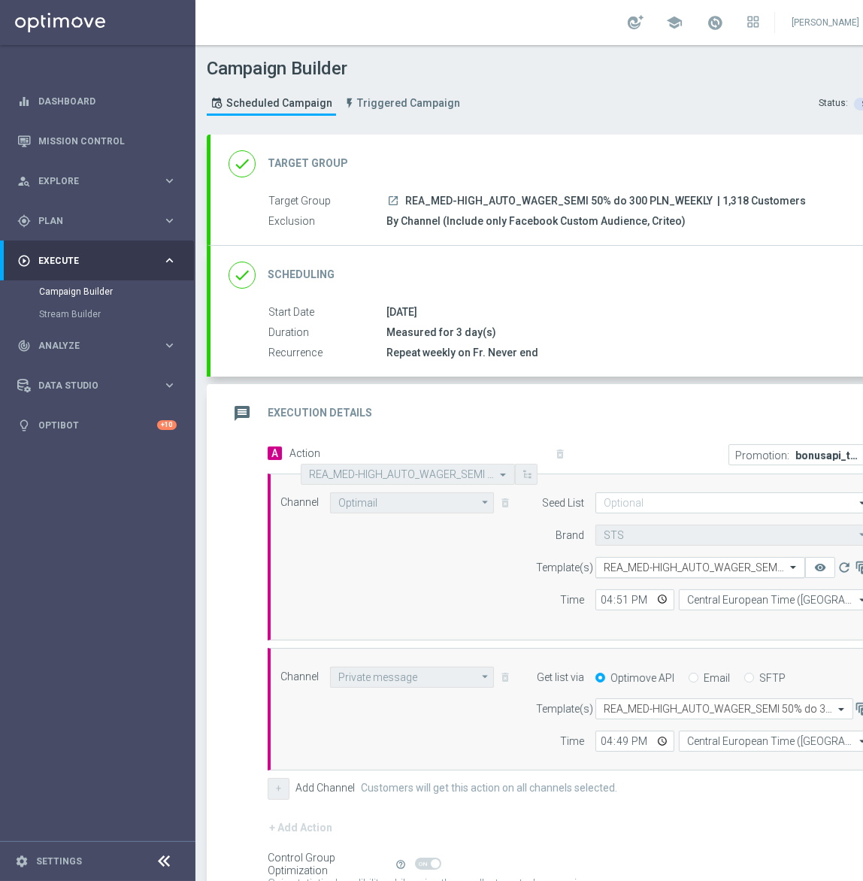
click at [632, 569] on input "text" at bounding box center [685, 568] width 163 height 13
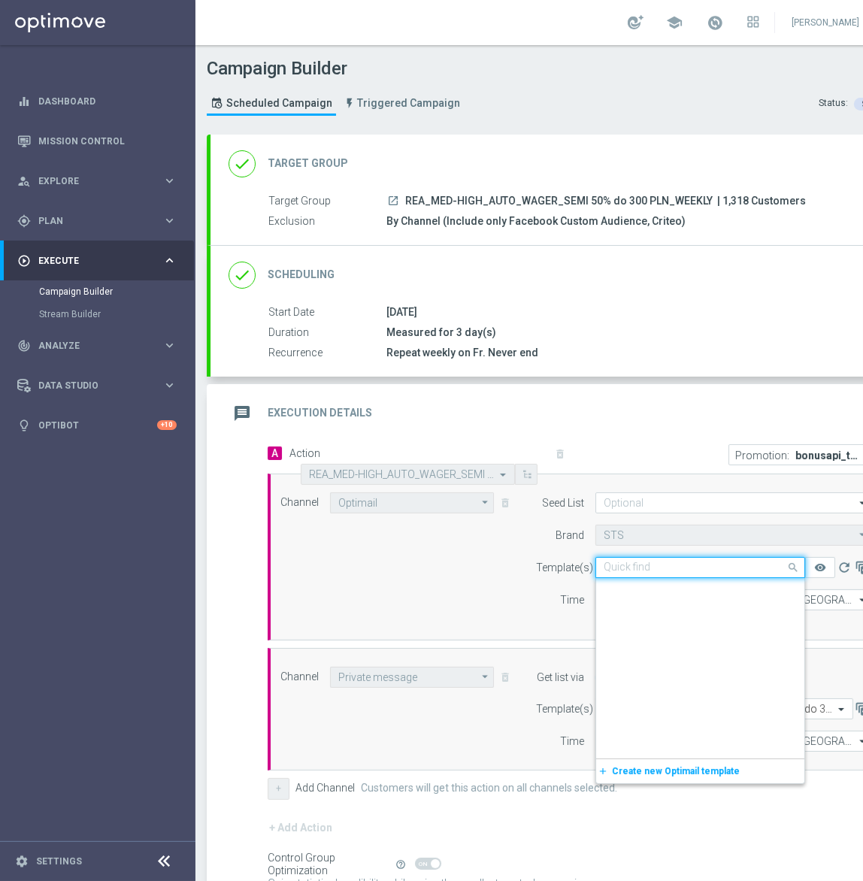
paste input "REA_MED-HIGH_AUTO_WAGER_SEMI 50% do 300 PLN_150825"
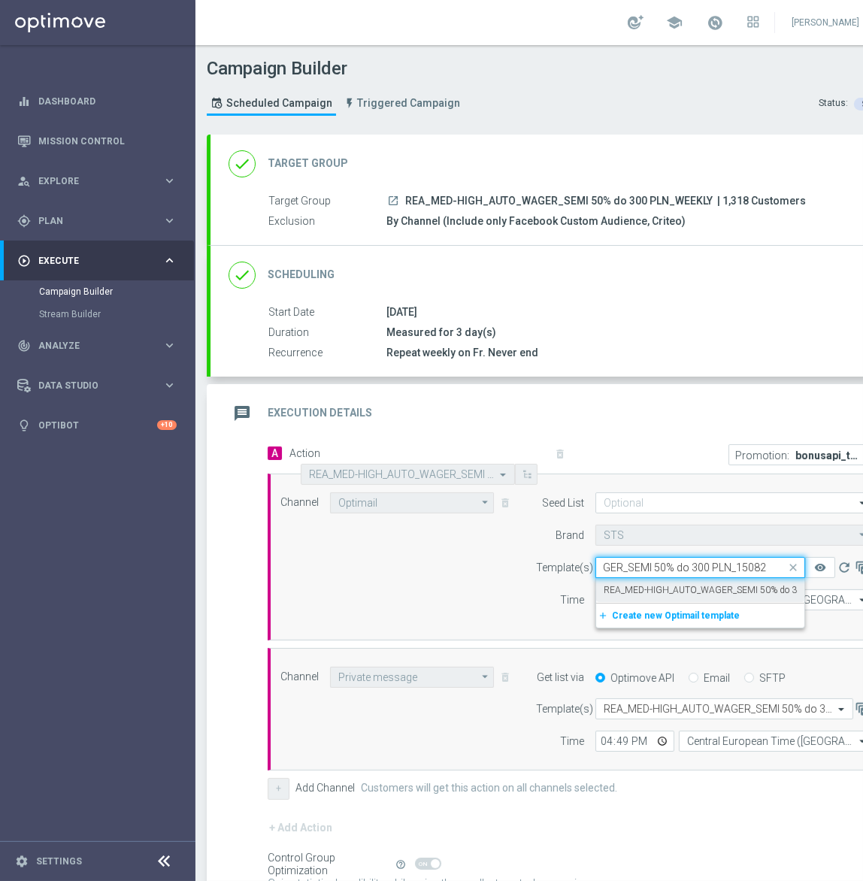
click at [640, 584] on label "REA_MED-HIGH_AUTO_WAGER_SEMI 50% do 300 PLN_150825" at bounding box center [733, 590] width 258 height 13
type input "REA_MED-HIGH_AUTO_WAGER_SEMI 50% do 300 PLN_150825"
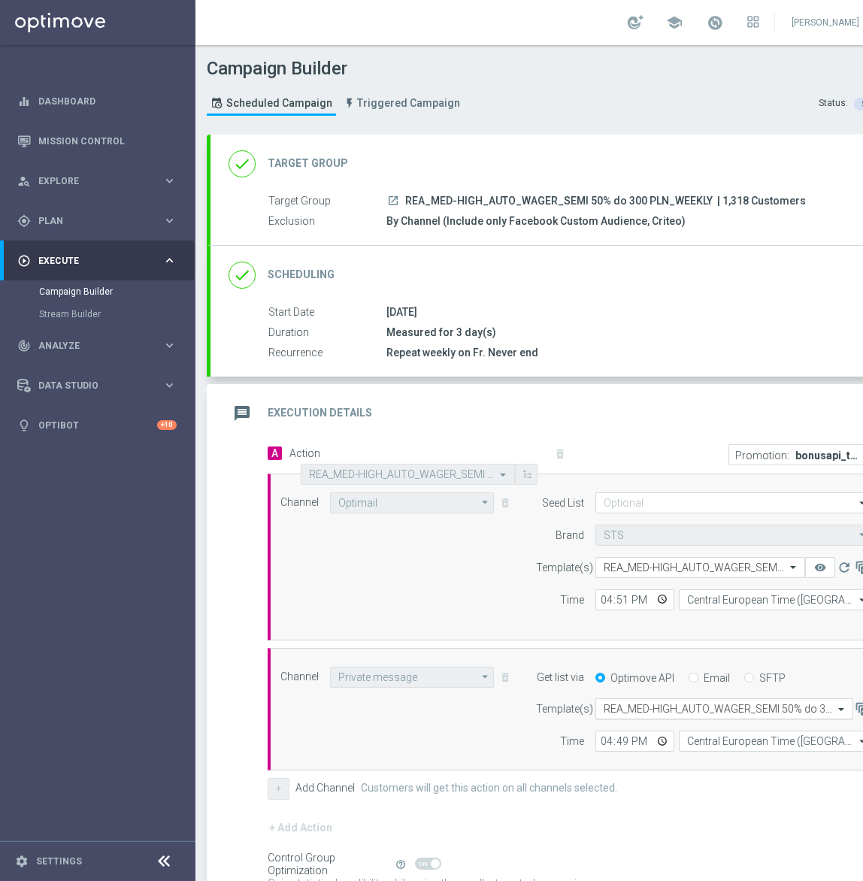
click at [648, 710] on input "text" at bounding box center [709, 709] width 211 height 13
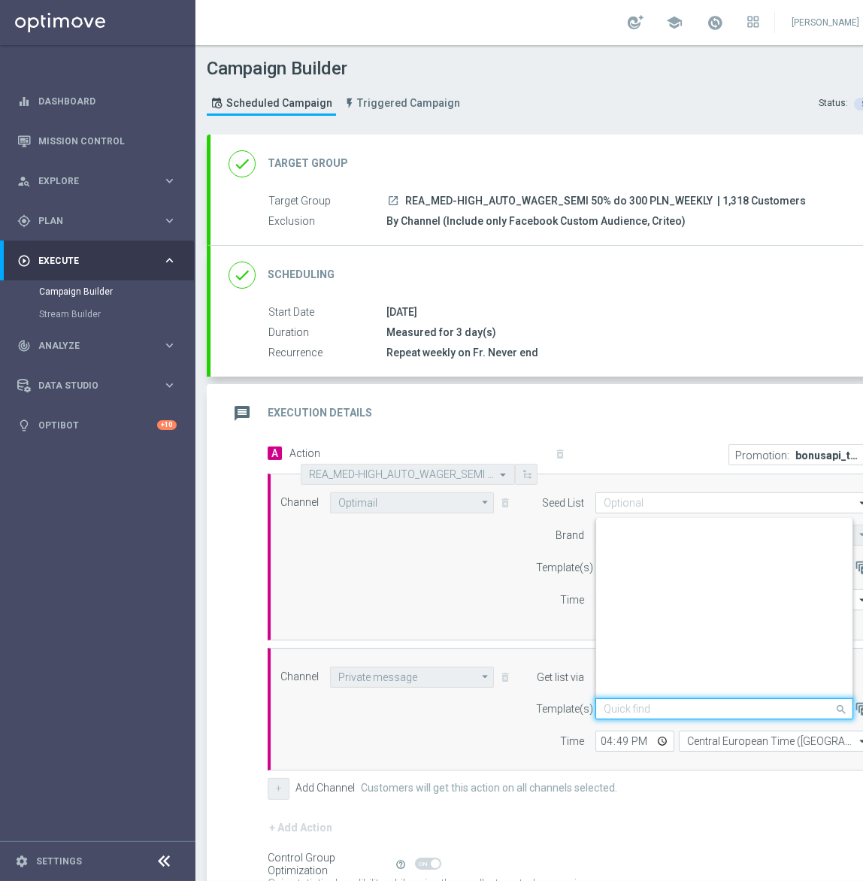
paste input "REA_MED-HIGH_AUTO_WAGER_SEMI 50% do 300 PLN_150825"
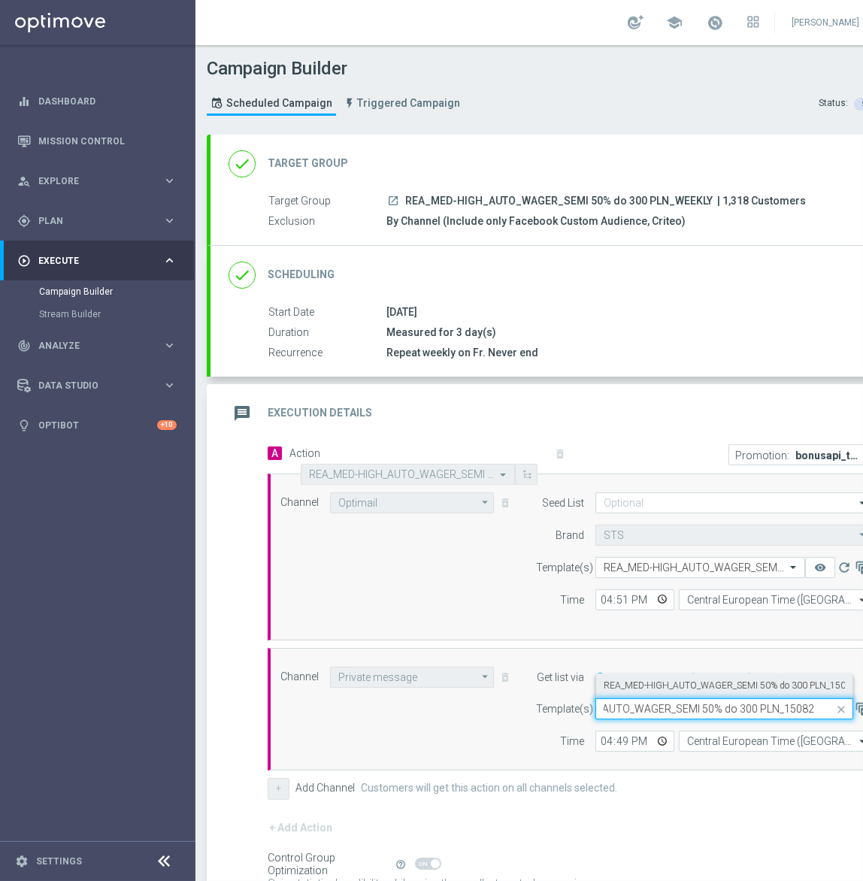
click at [647, 685] on label "REA_MED-HIGH_AUTO_WAGER_SEMI 50% do 300 PLN_150825" at bounding box center [733, 686] width 258 height 13
type input "REA_MED-HIGH_AUTO_WAGER_SEMI 50% do 300 PLN_150825"
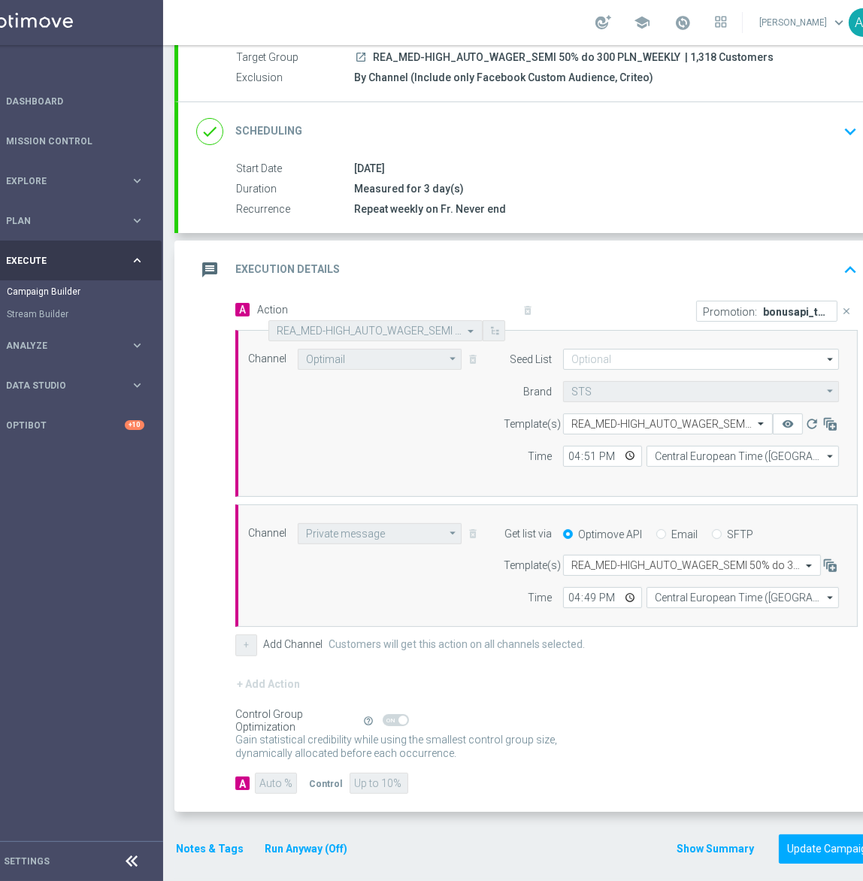
scroll to position [10, 71]
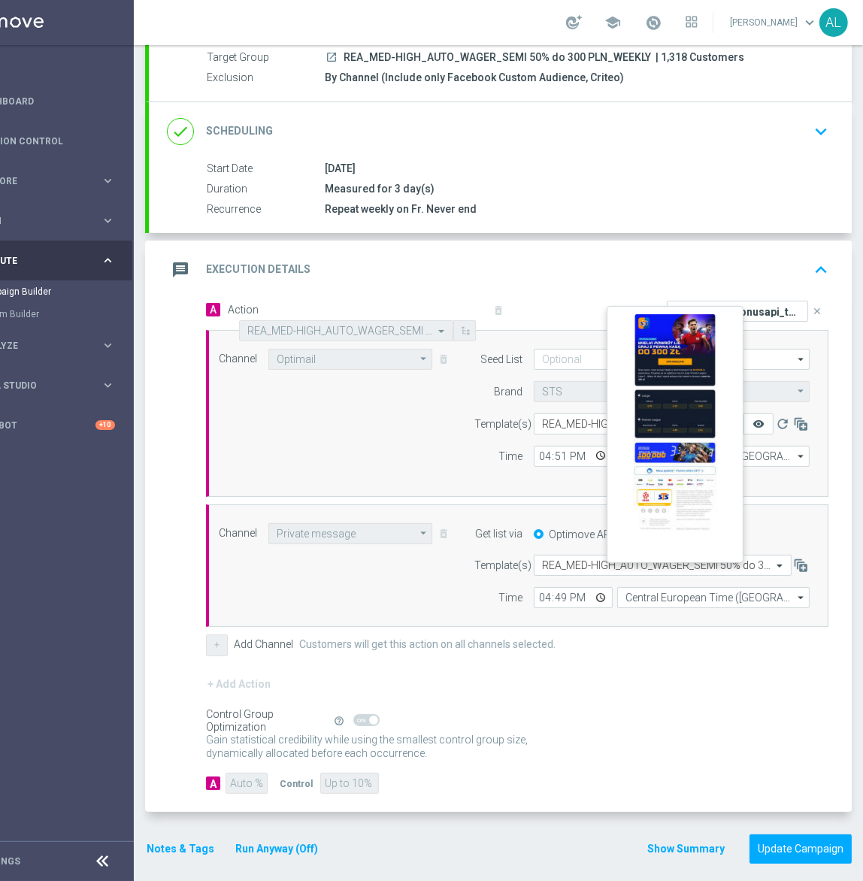
click at [753, 418] on icon "remove_red_eye" at bounding box center [759, 424] width 12 height 12
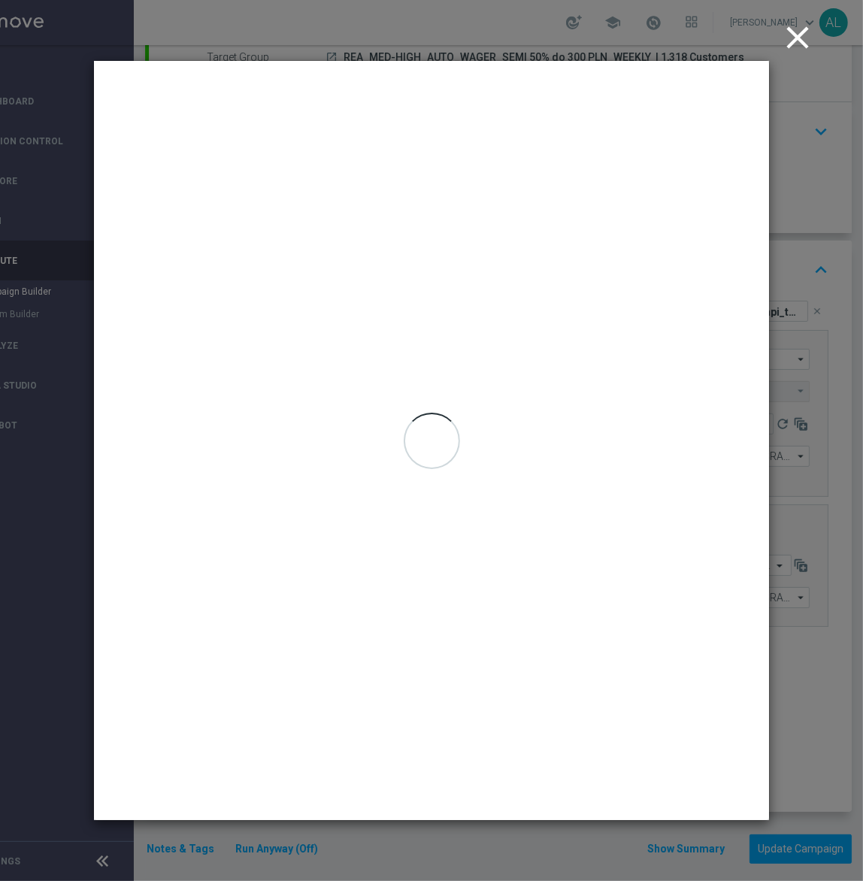
scroll to position [0, 61]
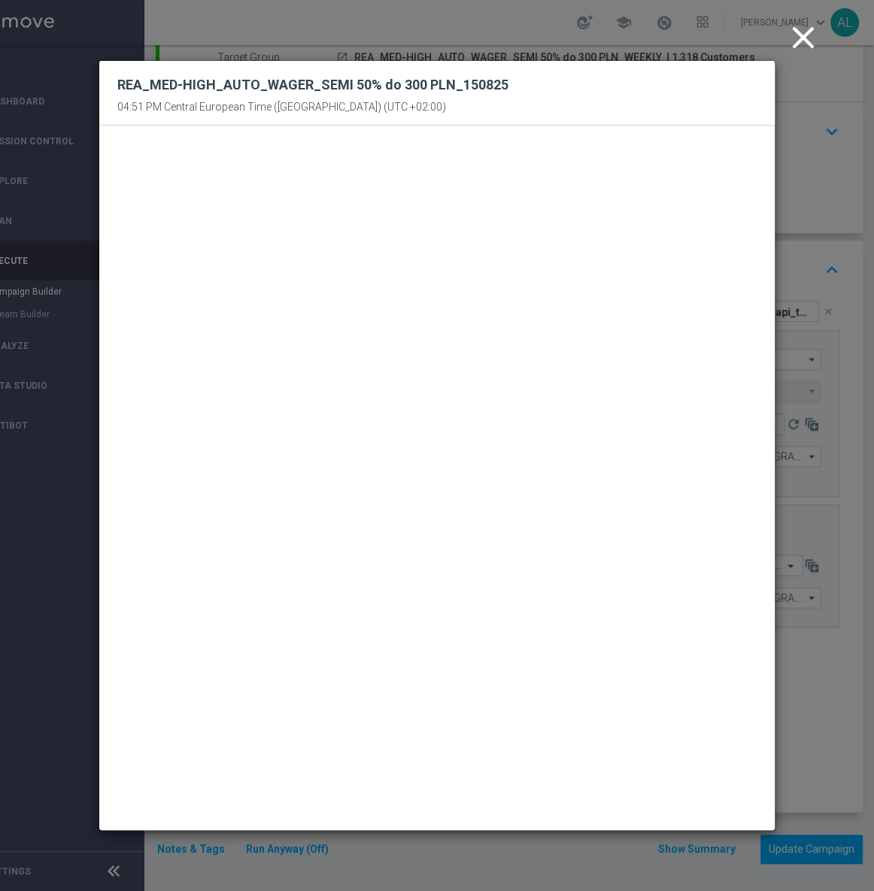
click at [796, 39] on icon "close" at bounding box center [803, 38] width 38 height 38
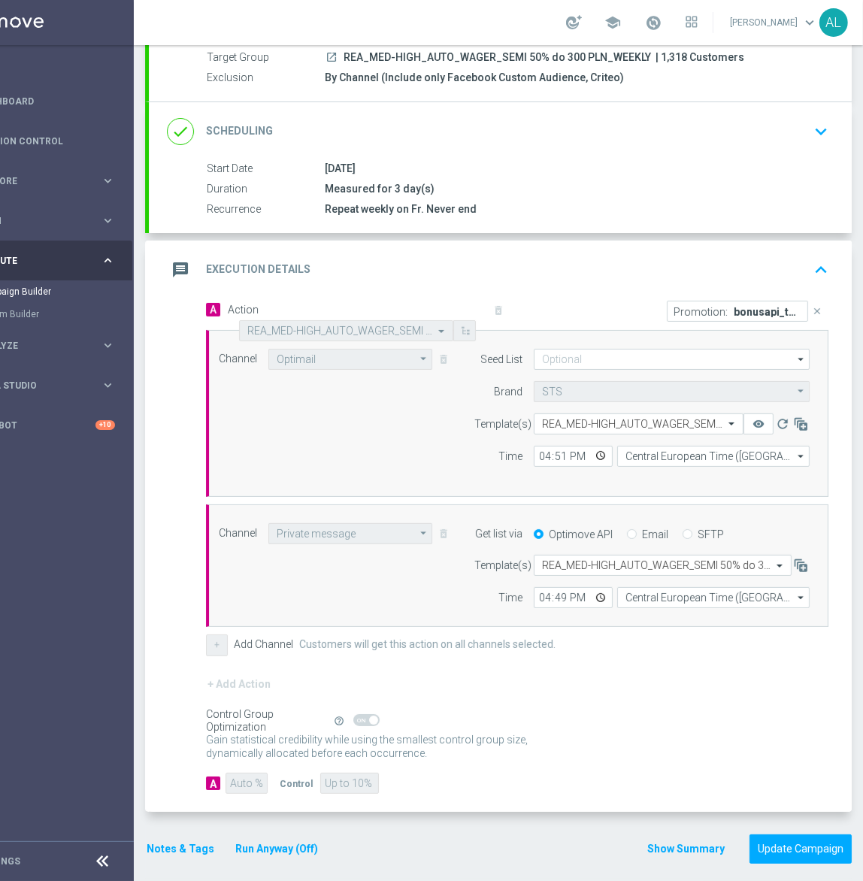
scroll to position [10, 71]
click at [789, 838] on button "Update Campaign" at bounding box center [801, 849] width 102 height 29
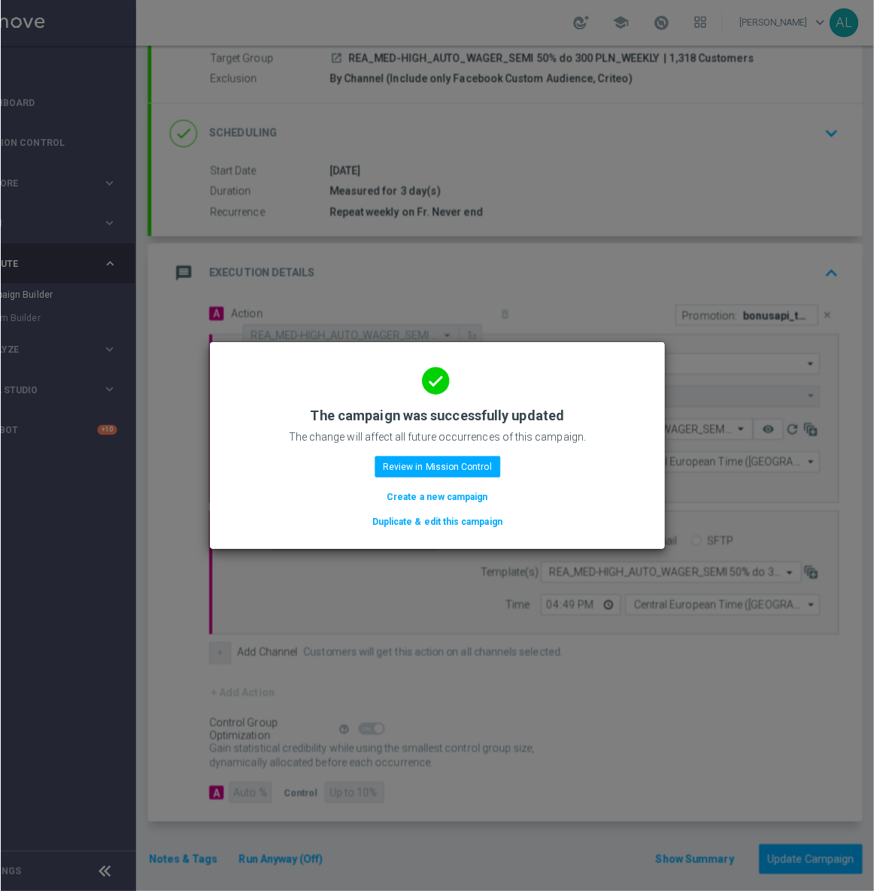
scroll to position [0, 61]
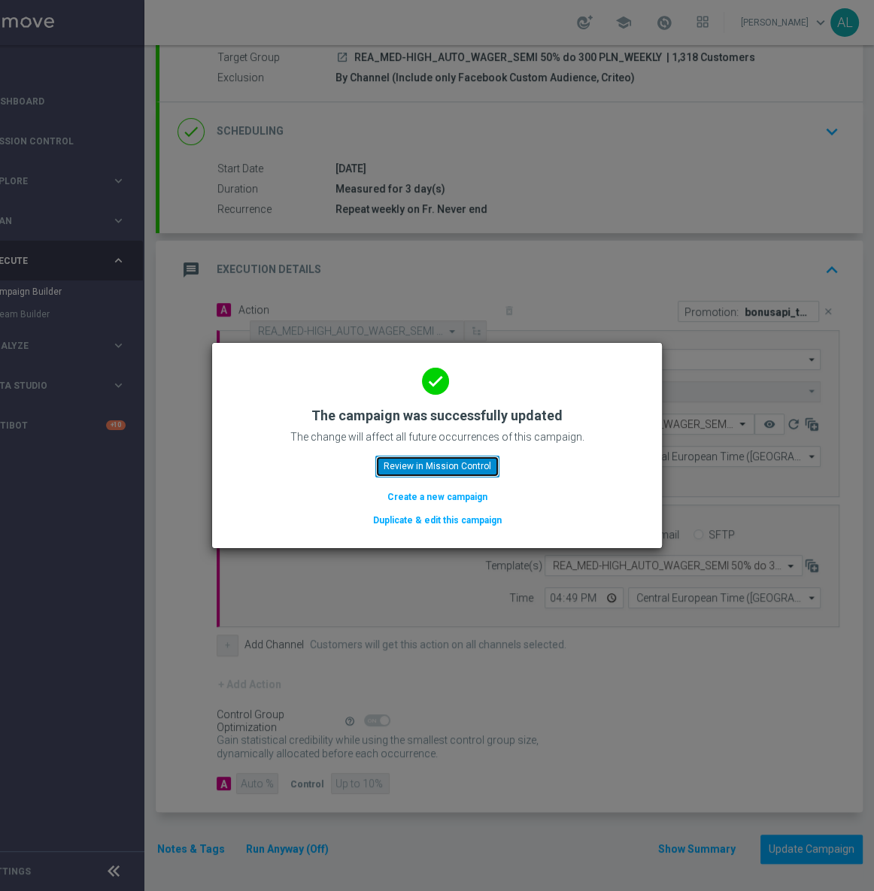
click at [410, 463] on button "Review in Mission Control" at bounding box center [437, 466] width 124 height 21
